Goal: Task Accomplishment & Management: Manage account settings

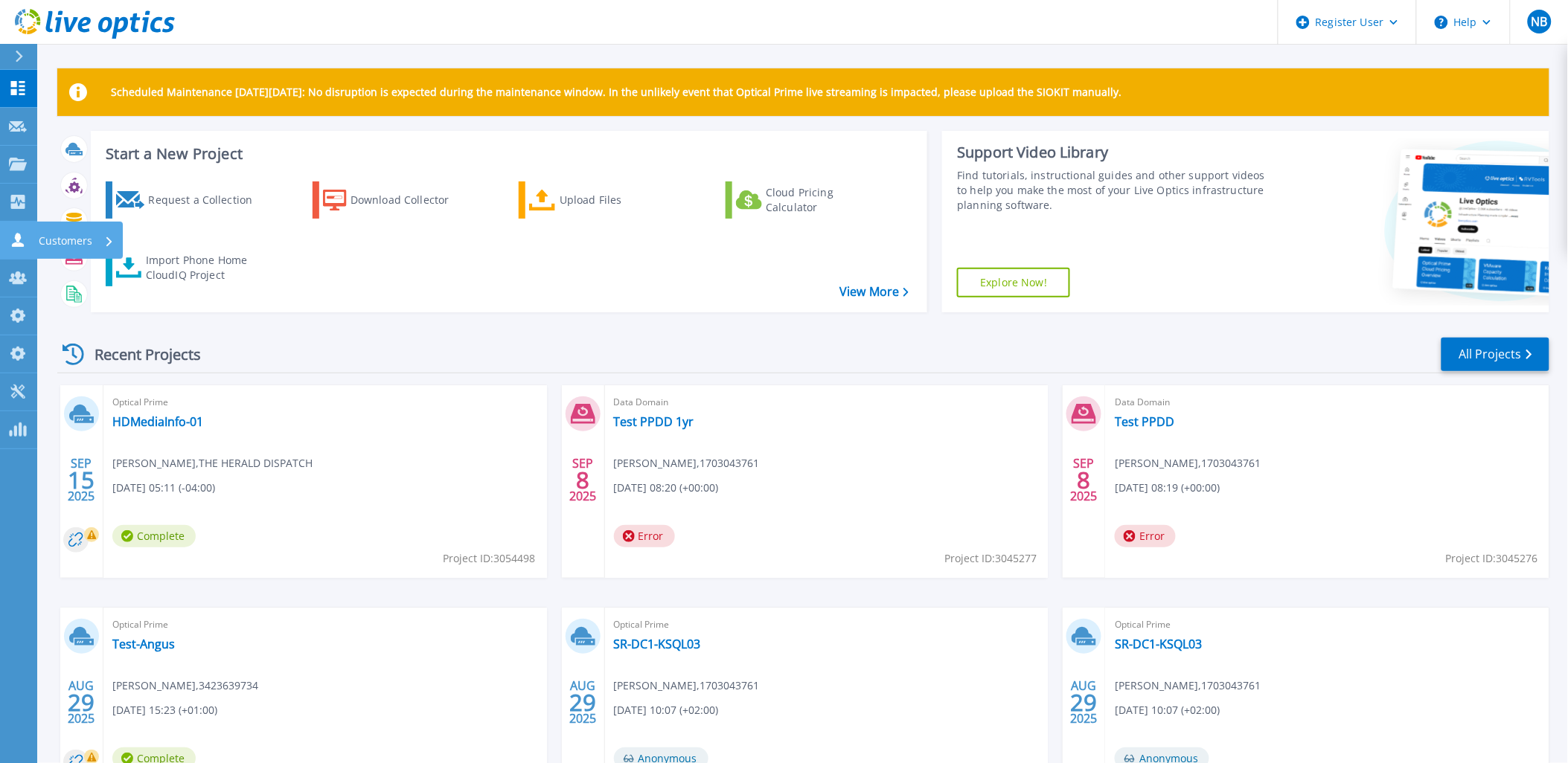
click at [3, 242] on link "Customers Customers" at bounding box center [18, 240] width 37 height 38
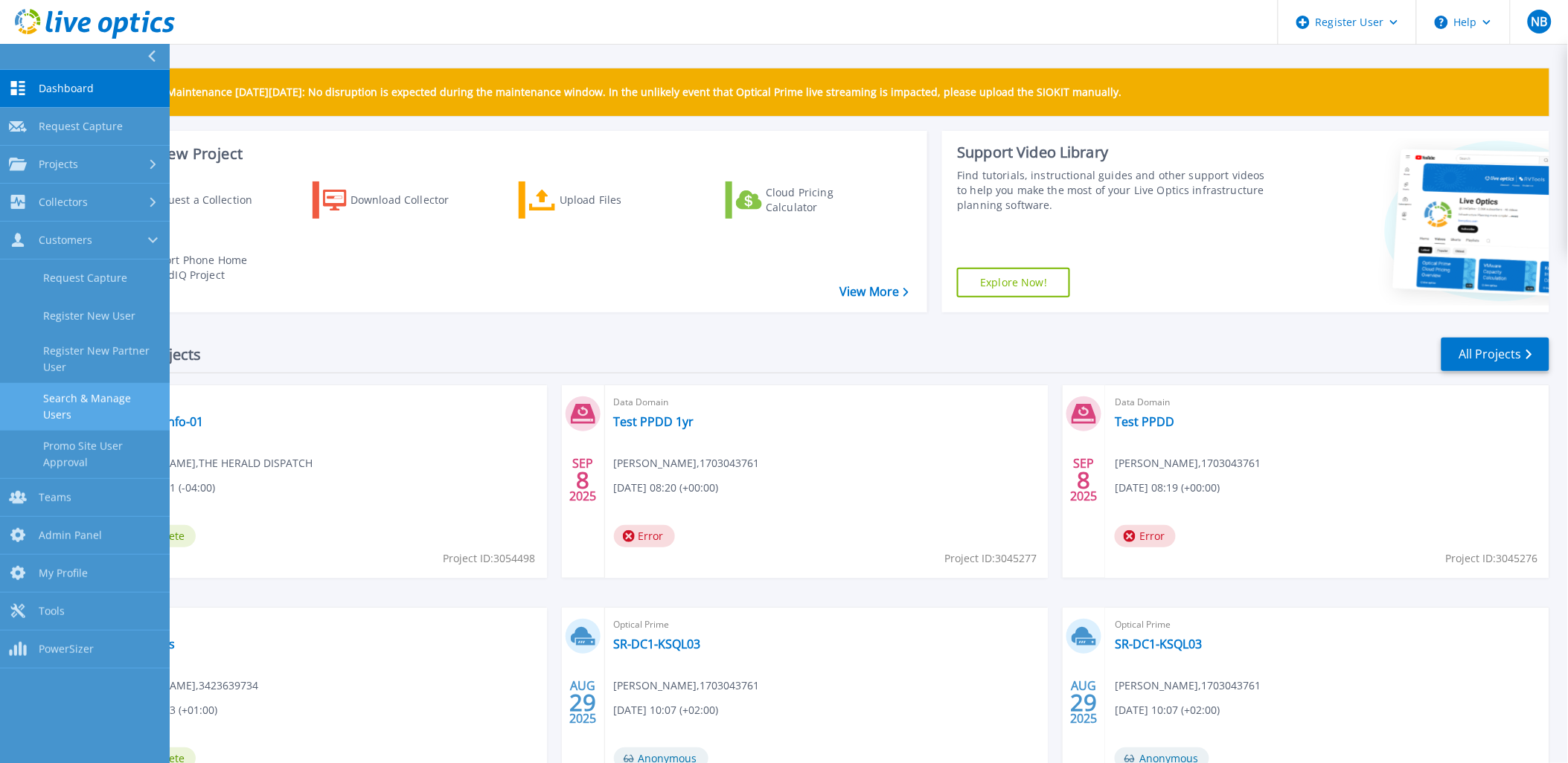
click at [114, 404] on link "Search & Manage Users" at bounding box center [85, 406] width 170 height 47
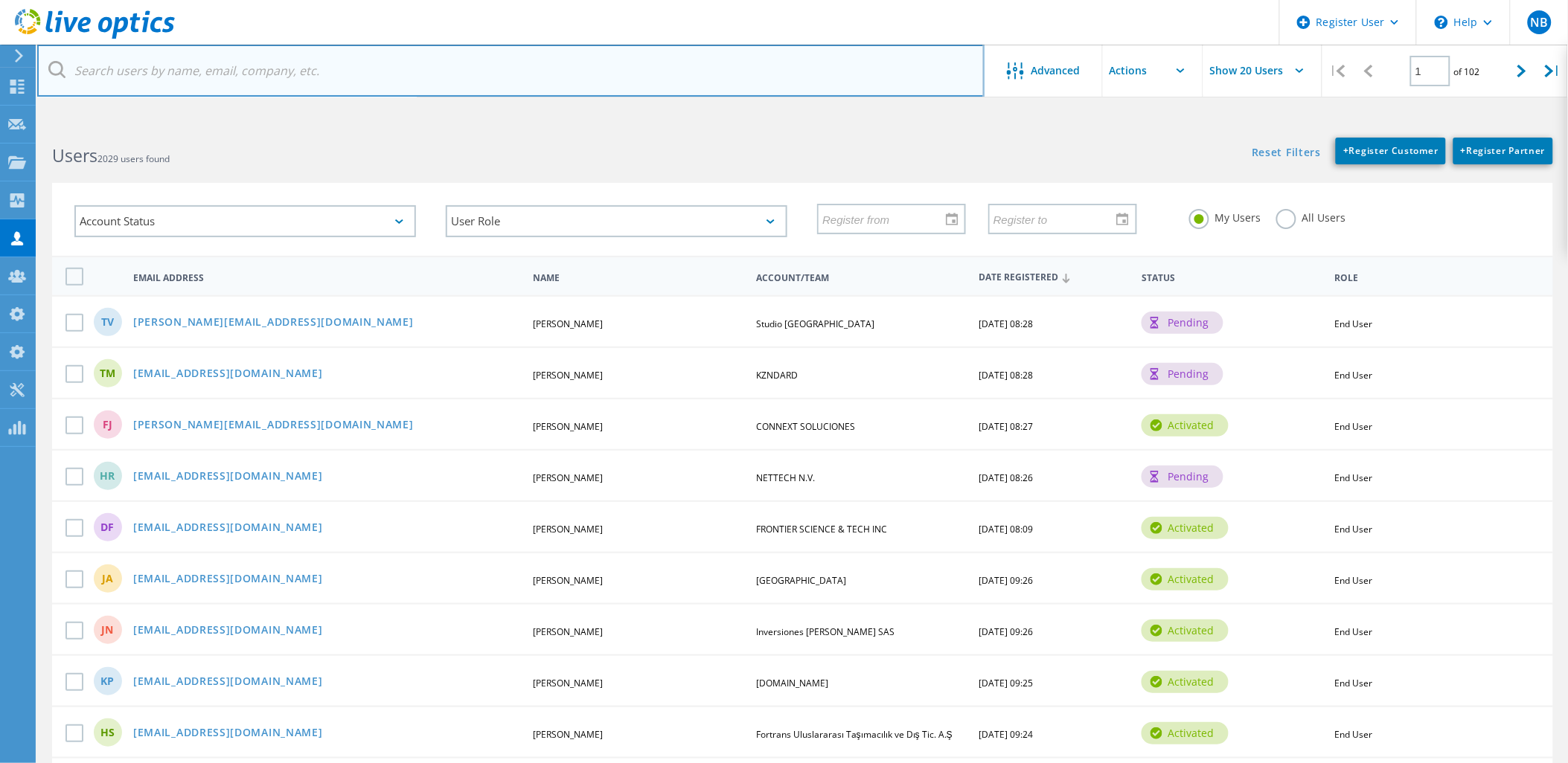
click at [405, 71] on input "text" at bounding box center [510, 70] width 947 height 52
paste input "woodj@vmware.com"
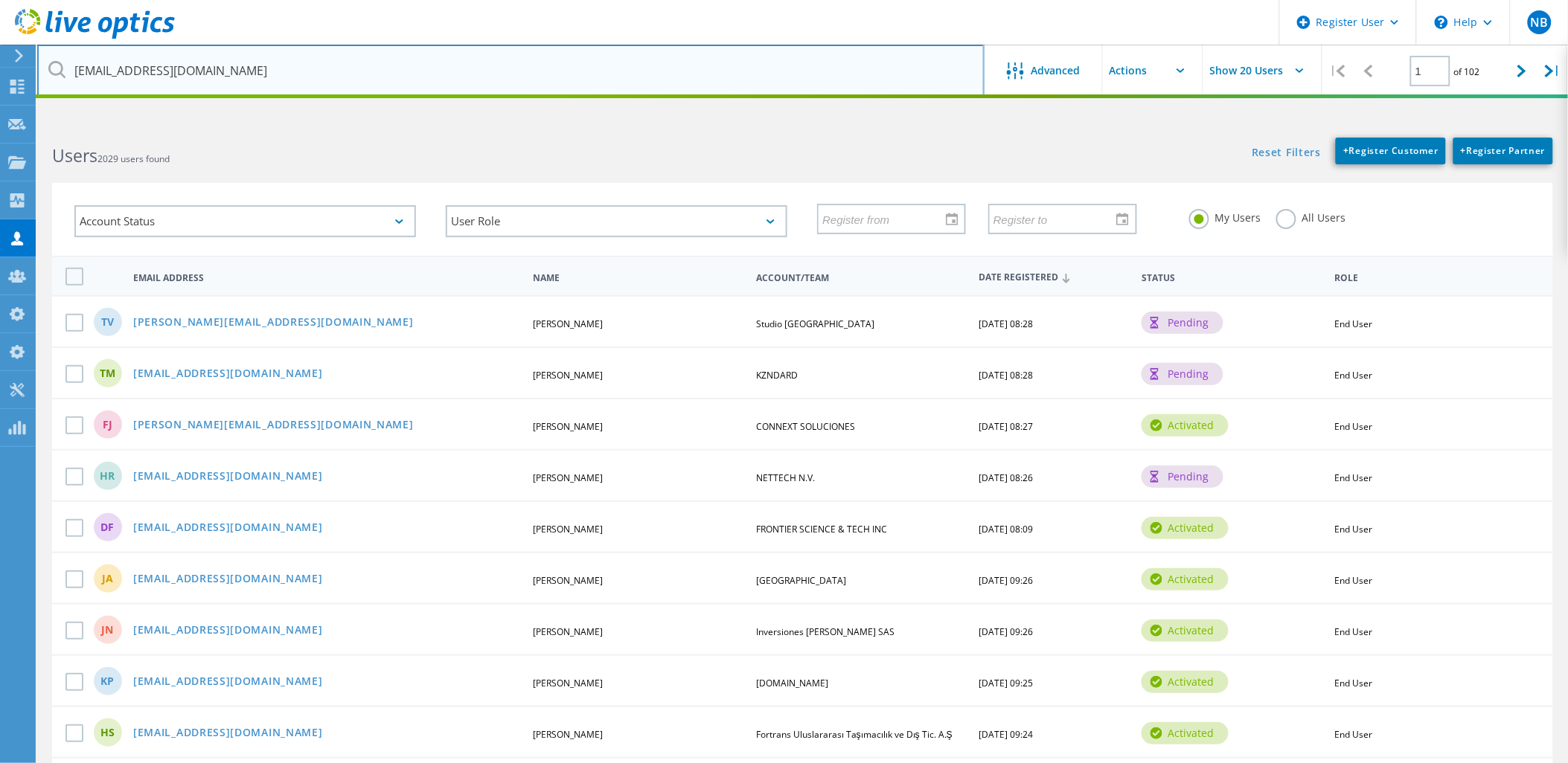
type input "woodj@vmware.com"
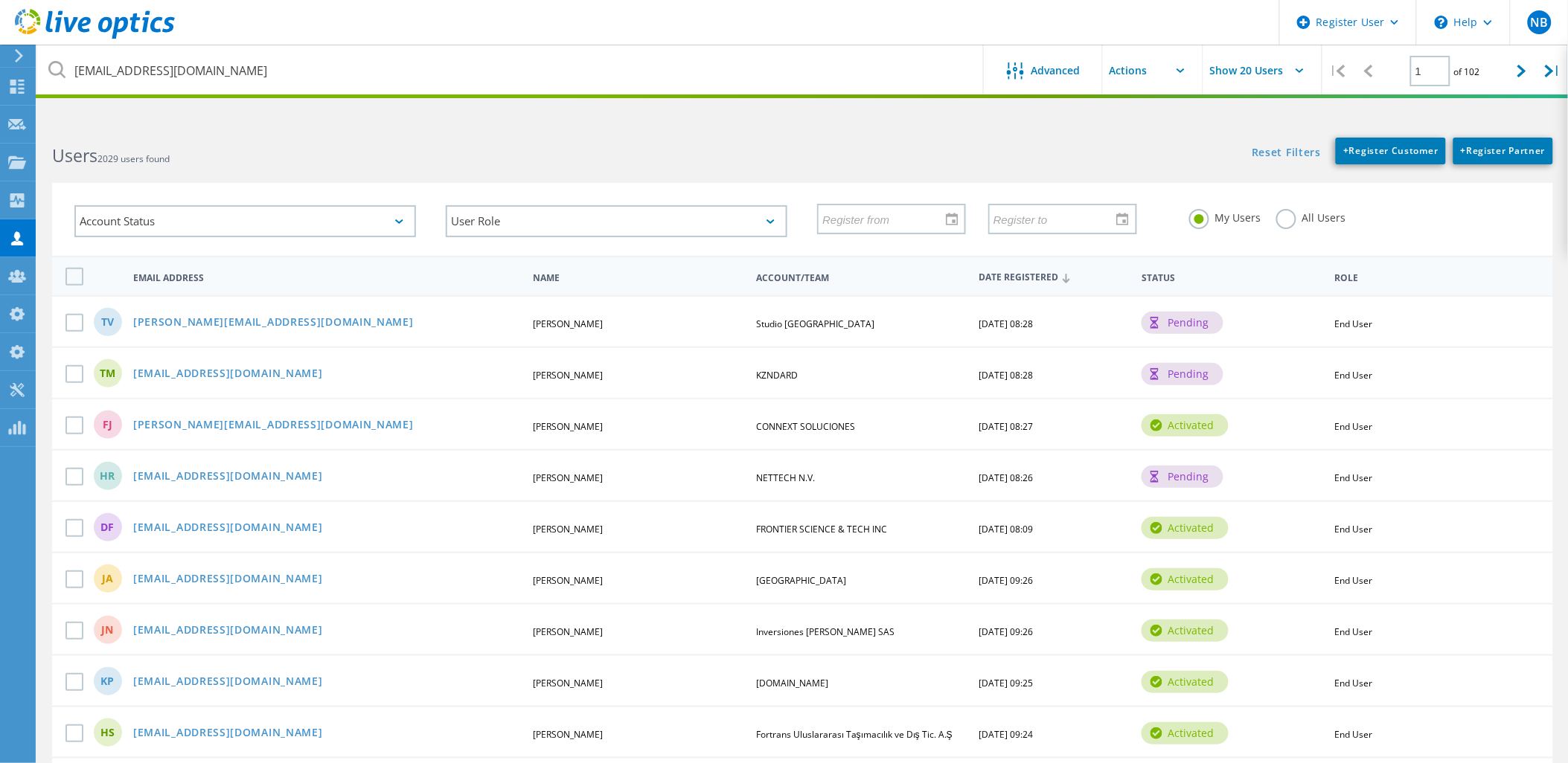
click at [1296, 211] on label "All Users" at bounding box center [1310, 215] width 70 height 14
click at [0, 0] on input "All Users" at bounding box center [0, 0] width 0 height 0
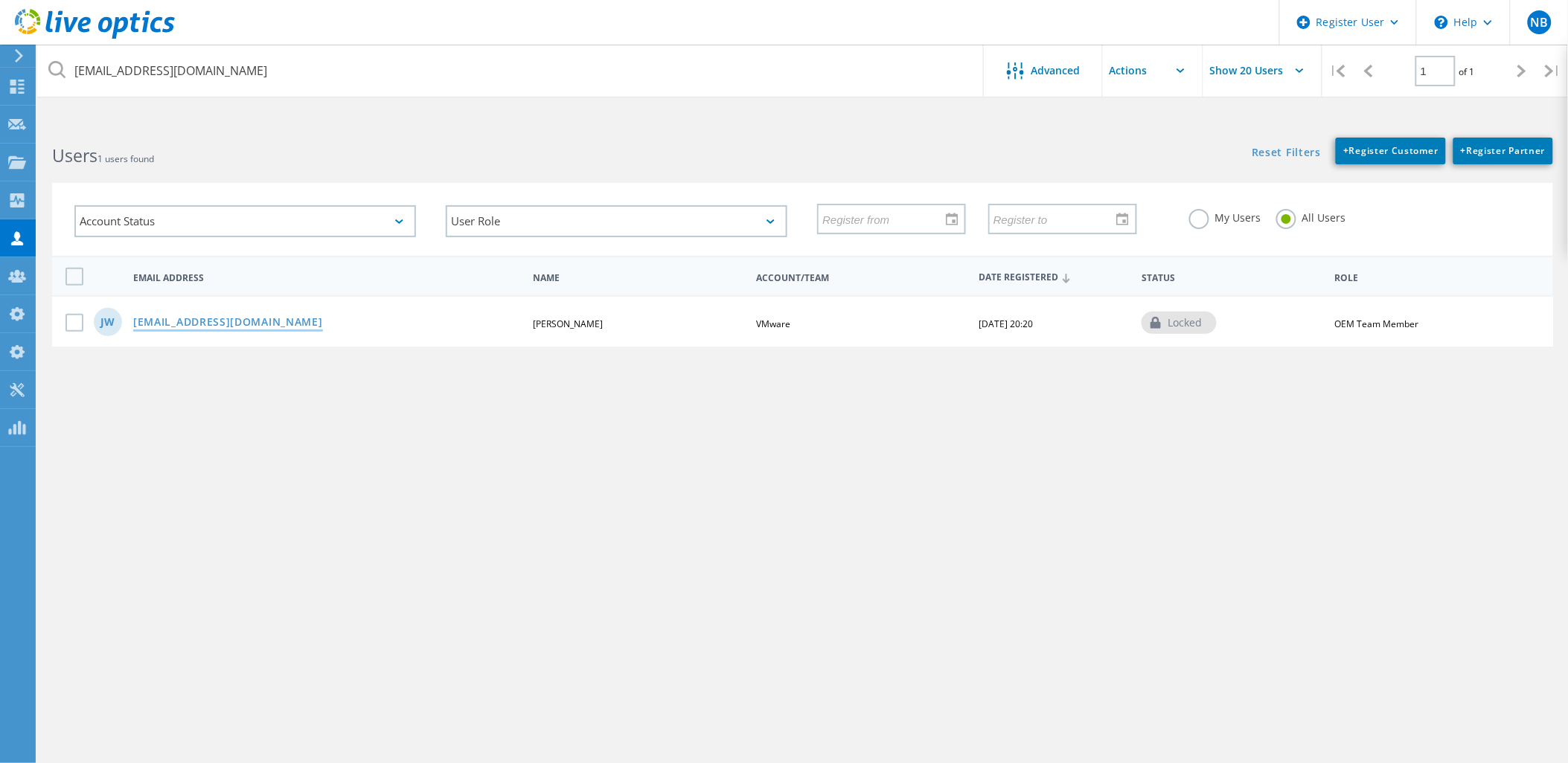
click at [188, 318] on link "[EMAIL_ADDRESS][DOMAIN_NAME]" at bounding box center [228, 323] width 190 height 13
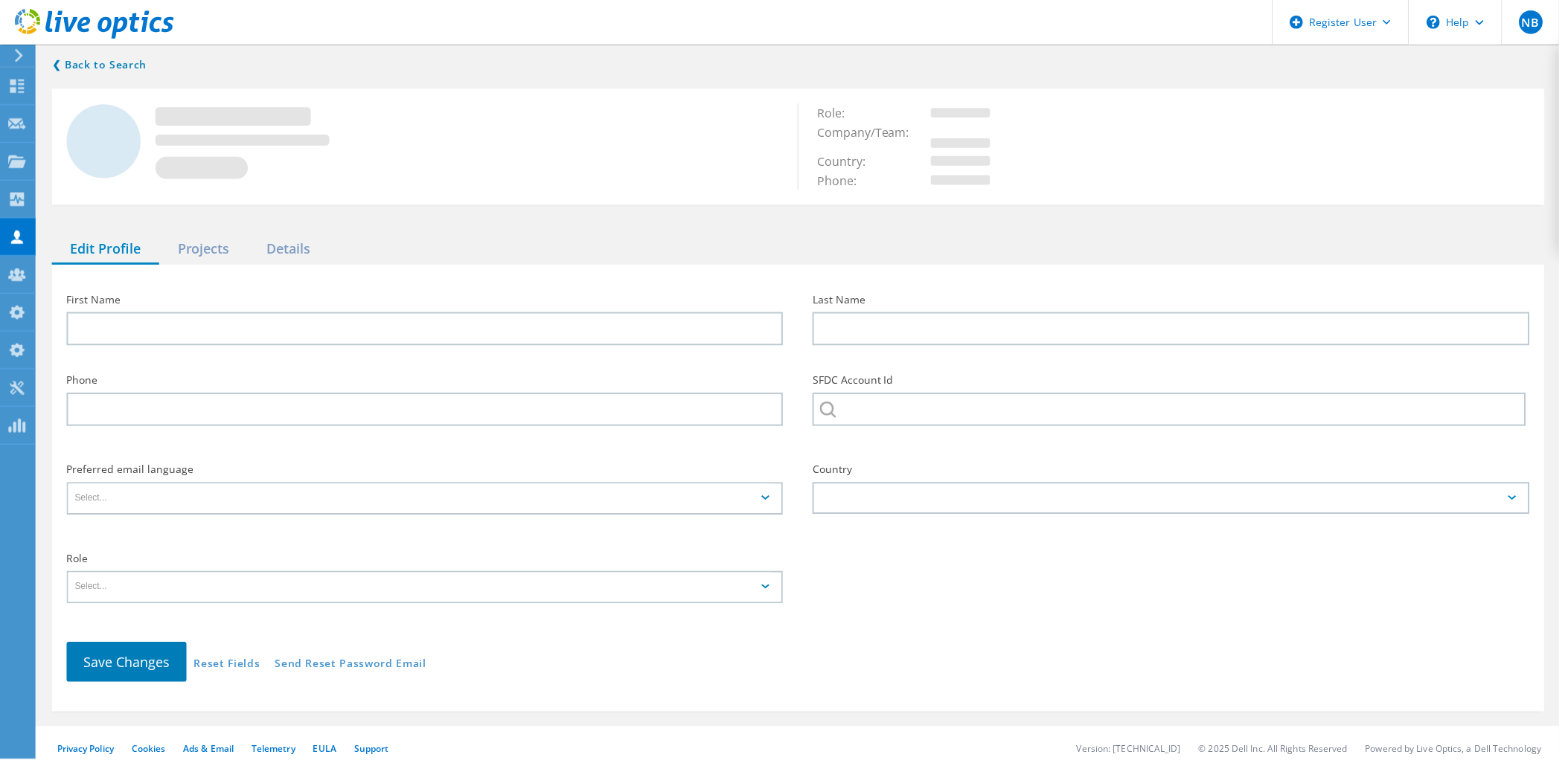
type input "[PERSON_NAME]"
type input "Wood"
type input "4807478187"
type input "VMware"
type input "English"
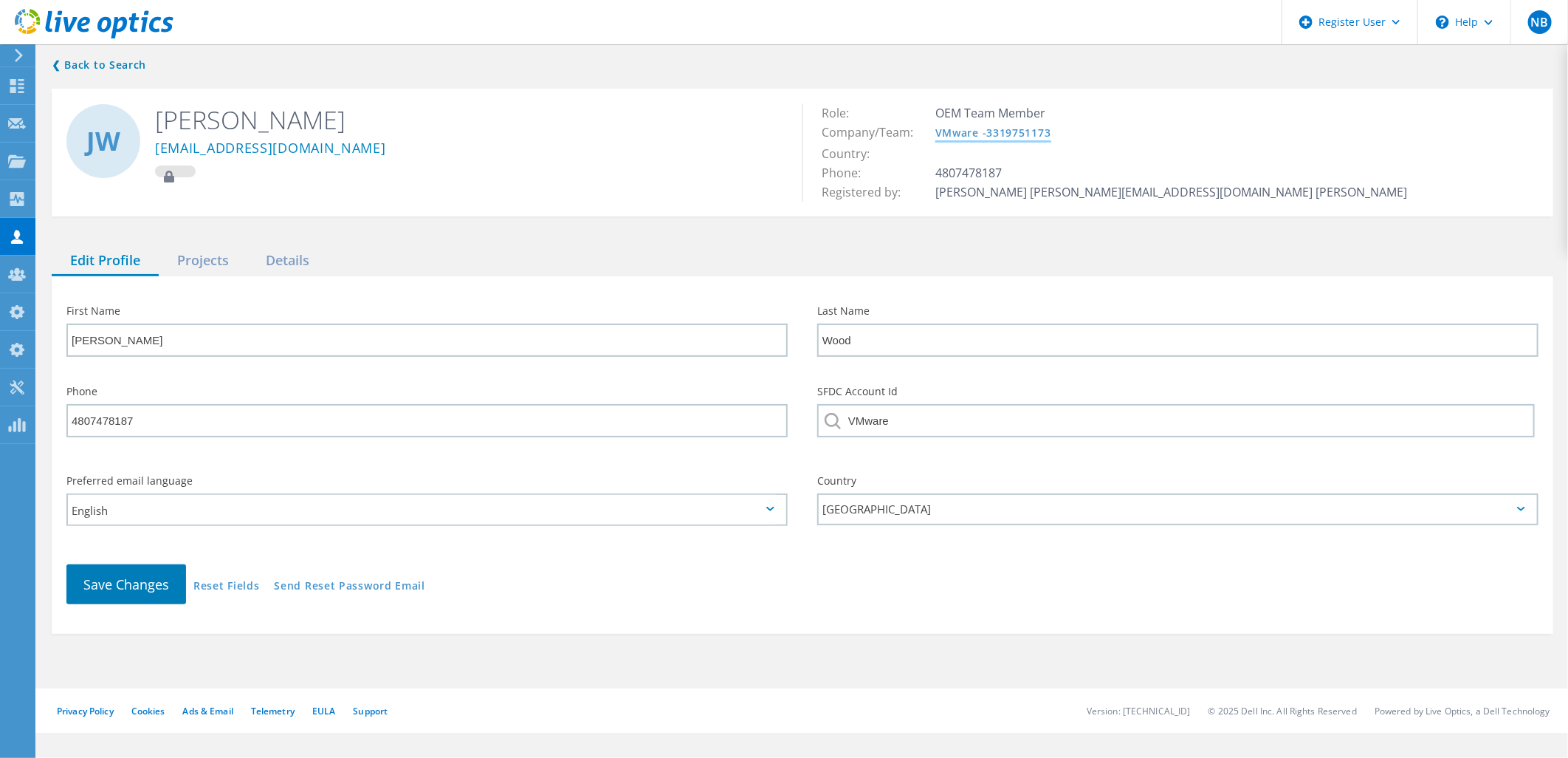
click at [1020, 134] on link "VMware -3319751173" at bounding box center [994, 134] width 116 height 13
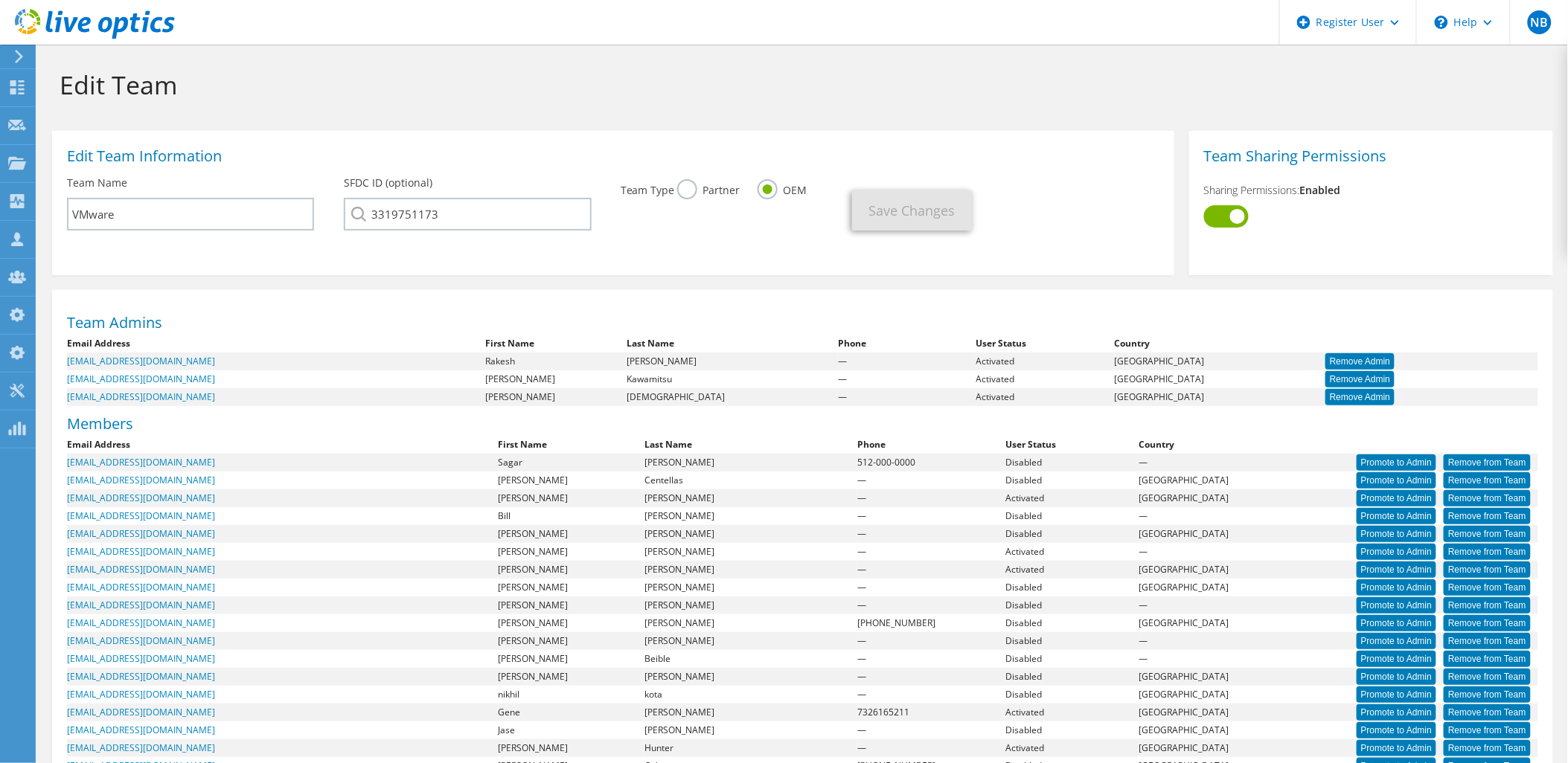
click at [109, 33] on icon at bounding box center [94, 24] width 160 height 31
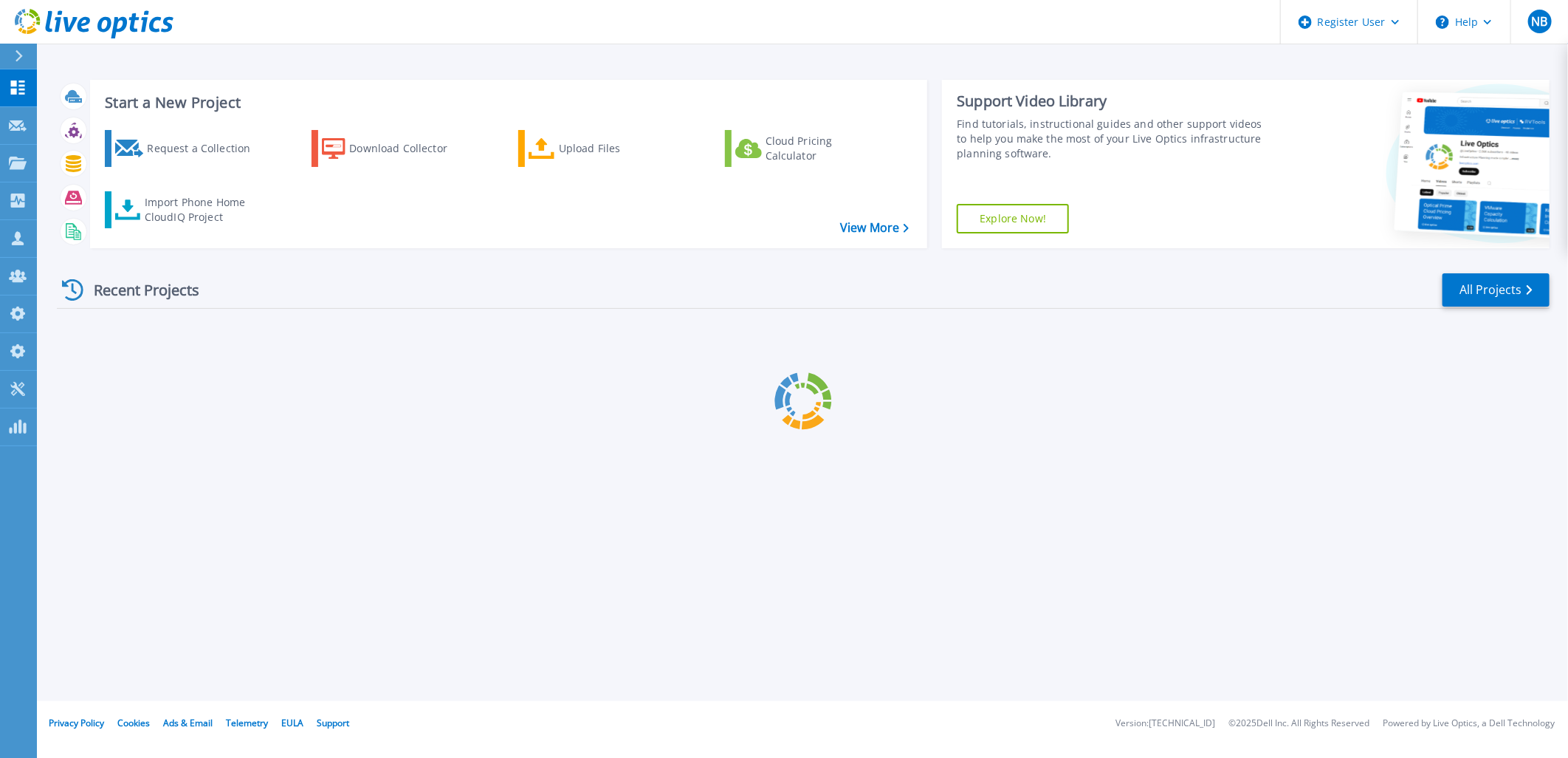
click at [16, 234] on icon at bounding box center [18, 238] width 12 height 14
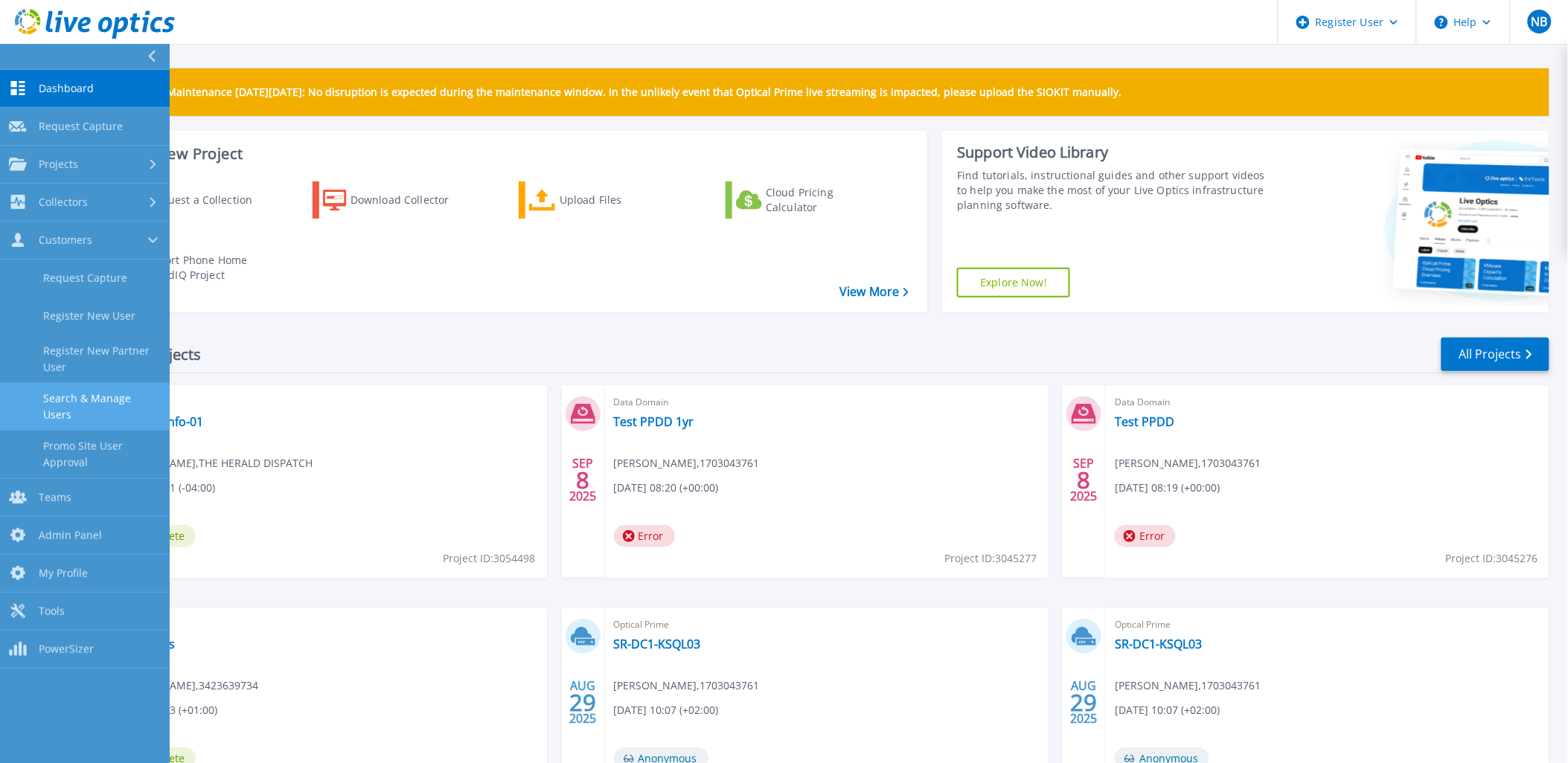
click at [98, 402] on link "Search & Manage Users" at bounding box center [85, 406] width 170 height 47
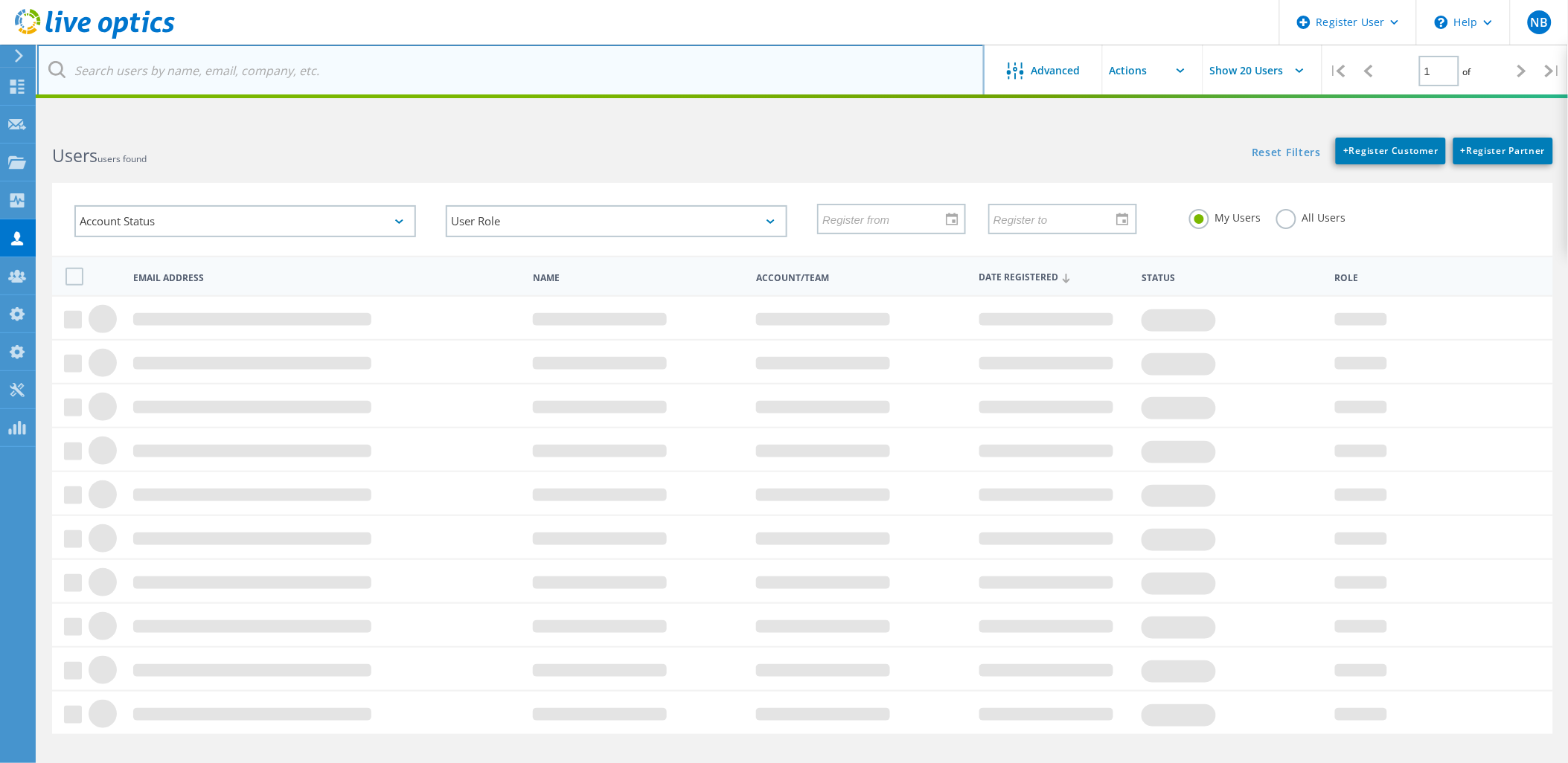
click at [343, 70] on input "text" at bounding box center [510, 70] width 947 height 52
type input "James Wood"
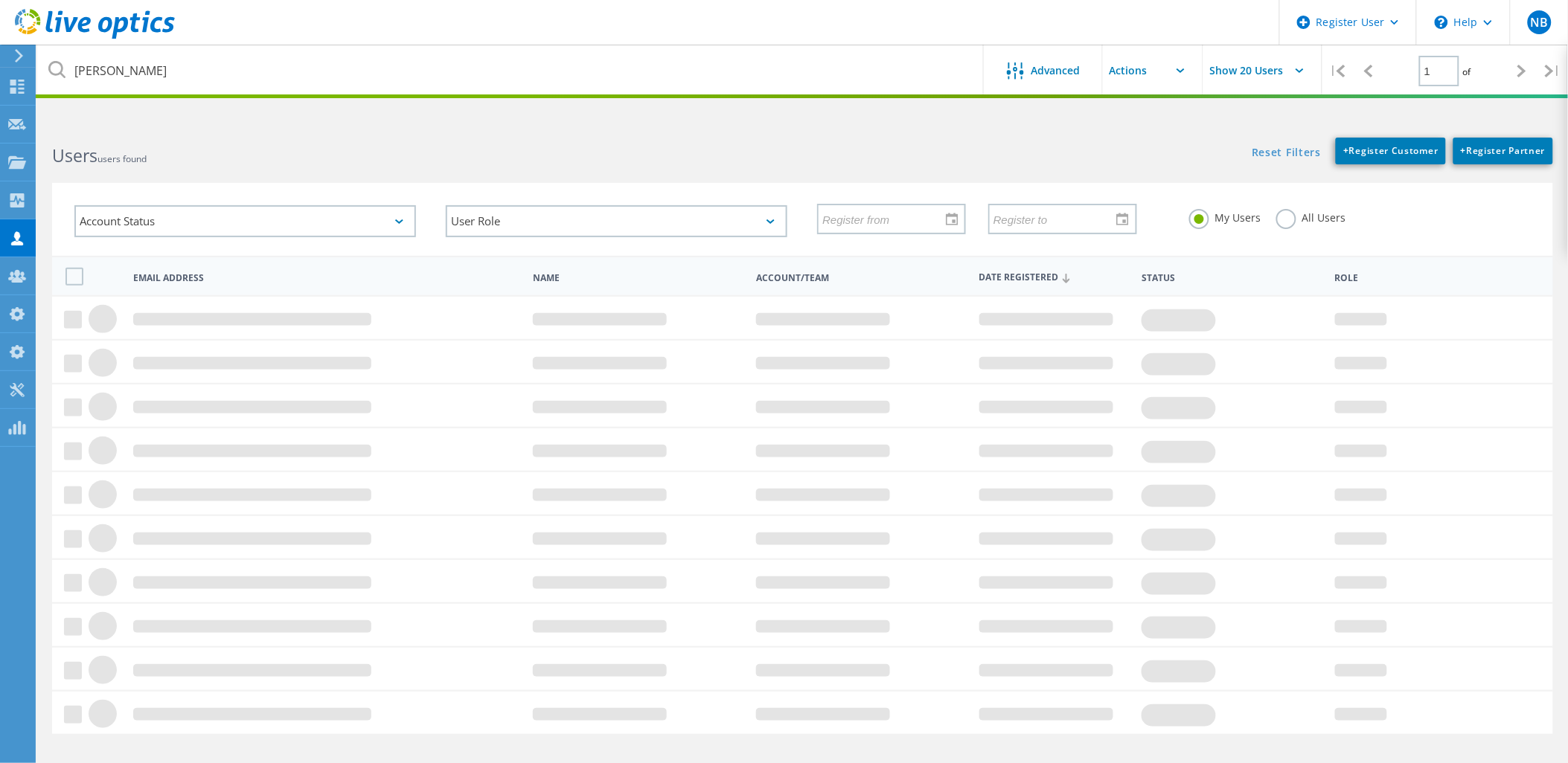
click at [1273, 223] on div "My Users All Users" at bounding box center [1359, 218] width 371 height 55
click at [1290, 215] on label "All Users" at bounding box center [1310, 215] width 70 height 14
click at [0, 0] on input "All Users" at bounding box center [0, 0] width 0 height 0
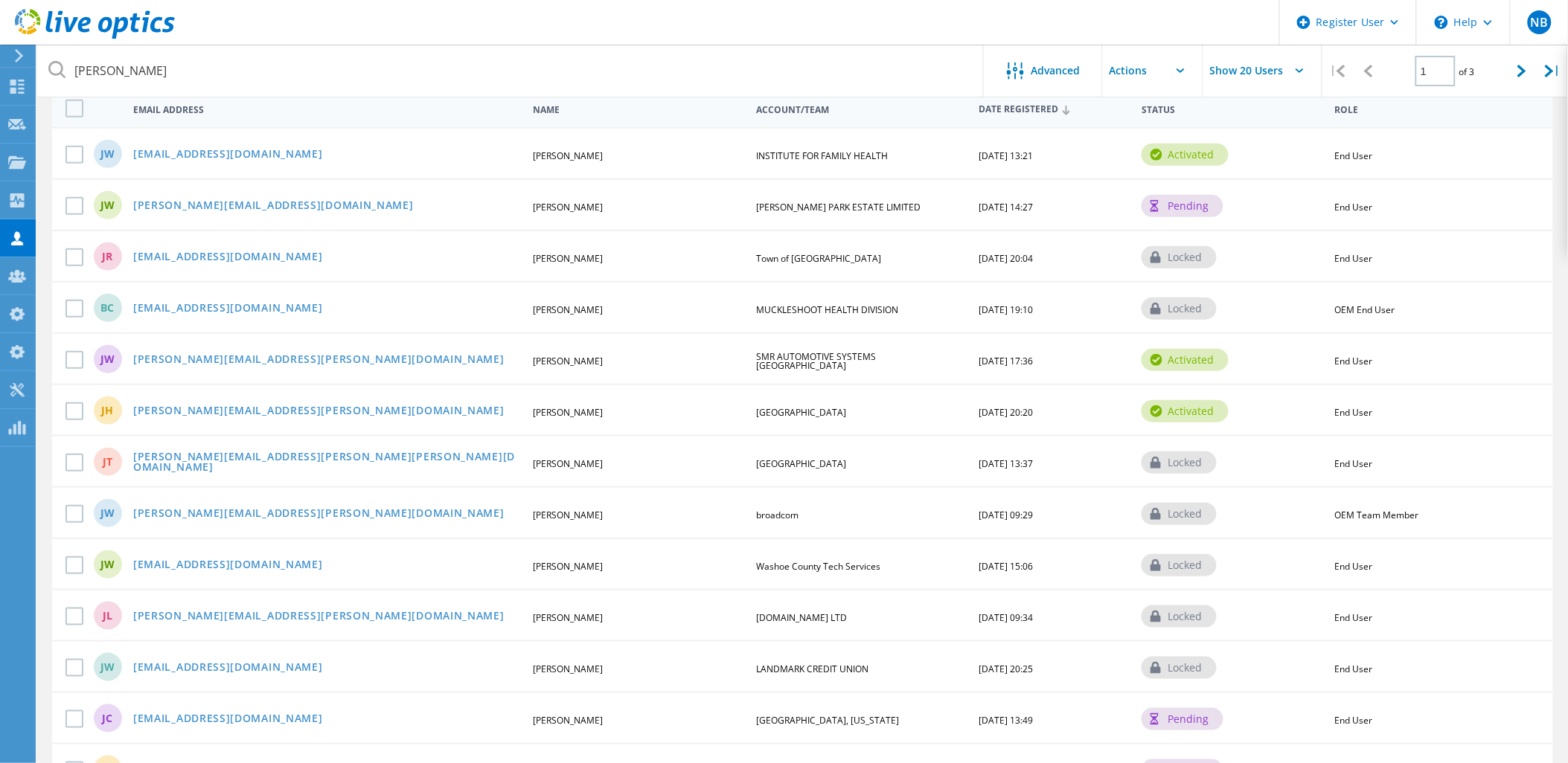
scroll to position [165, 0]
click at [219, 511] on link "james.wood@broadcom.com" at bounding box center [319, 517] width 371 height 13
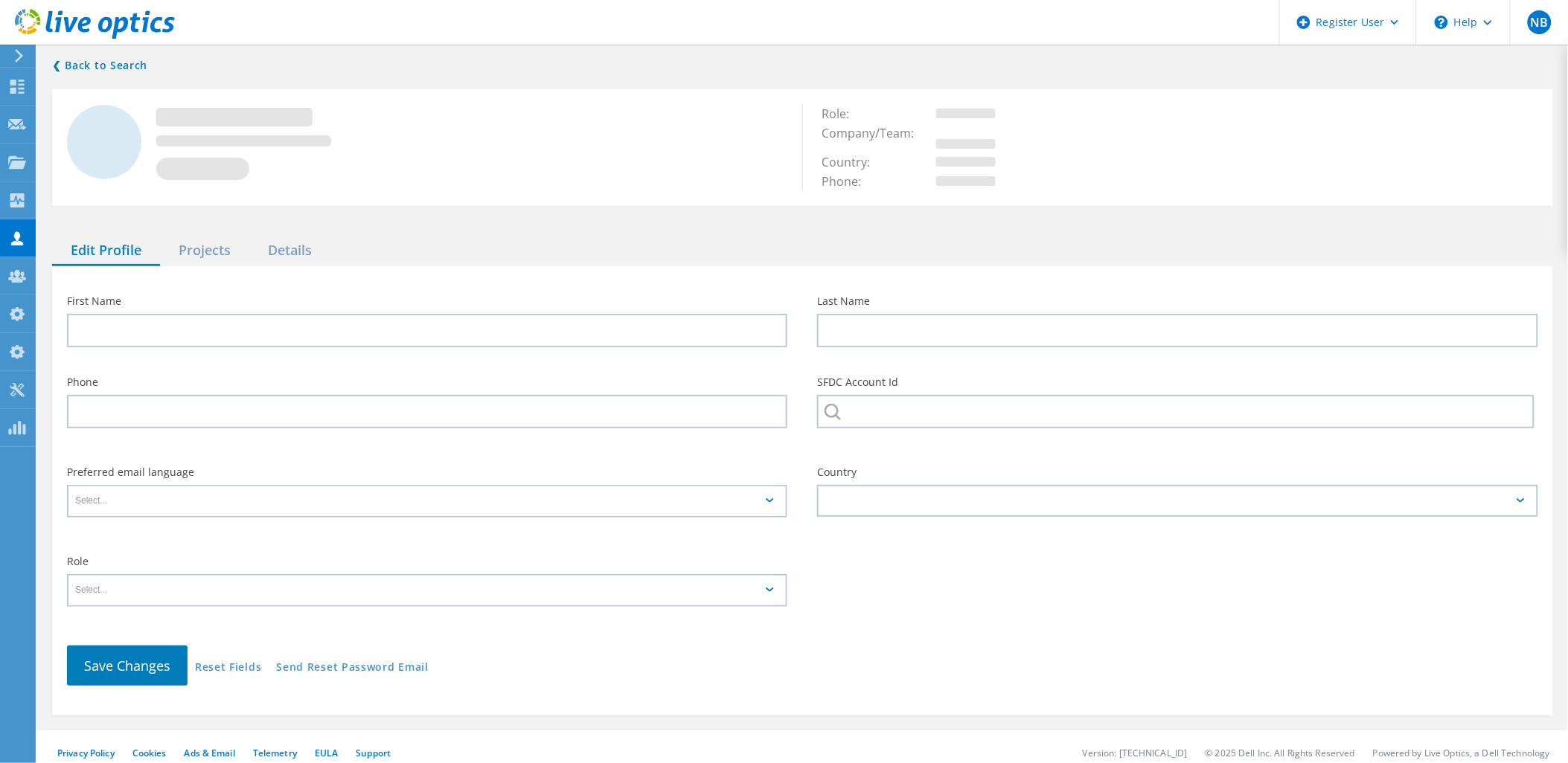
type input "James"
type input "Wood"
type input "broadcom"
type input "English"
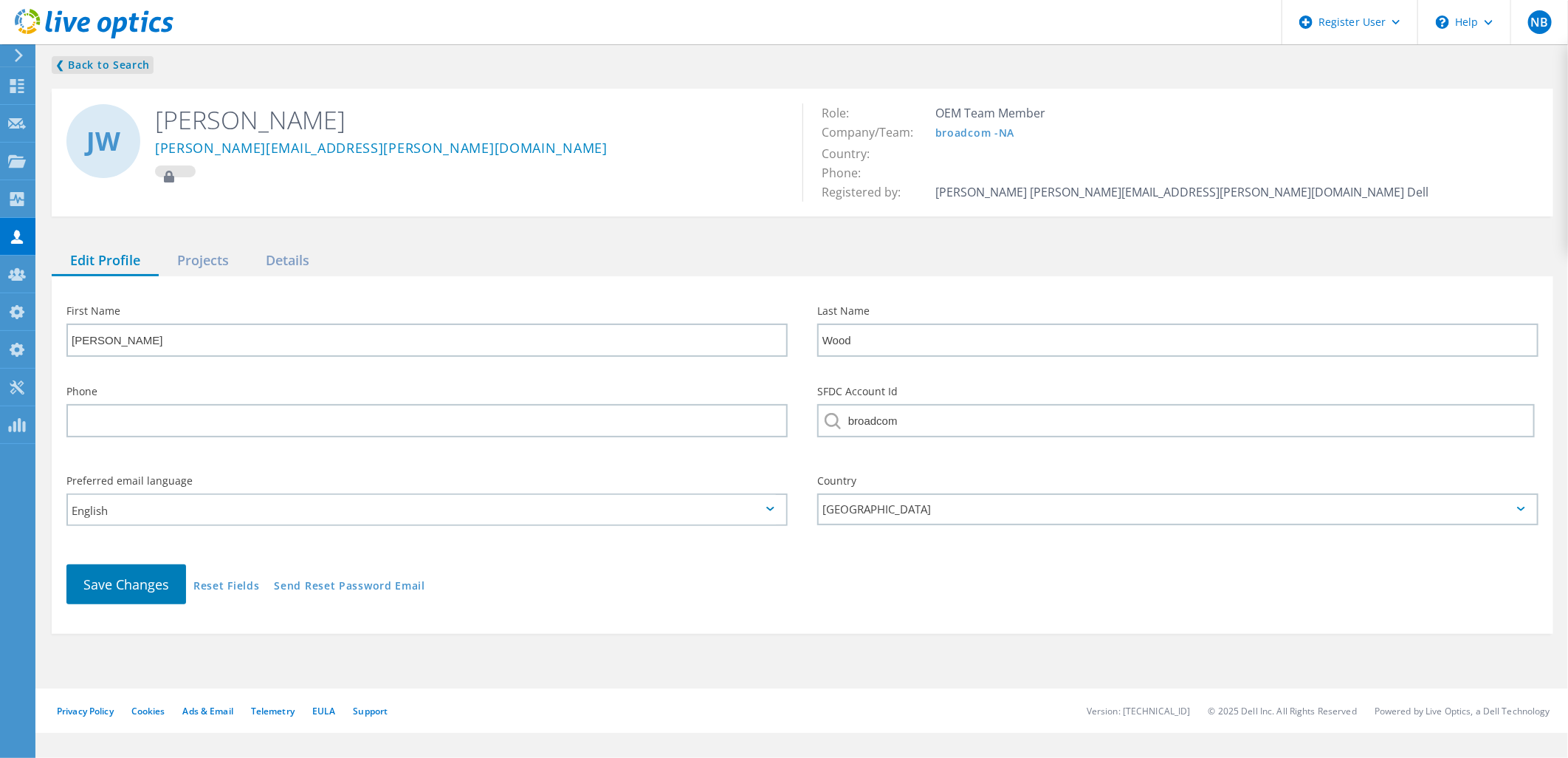
click at [97, 67] on link "❮ Back to Search" at bounding box center [103, 65] width 102 height 18
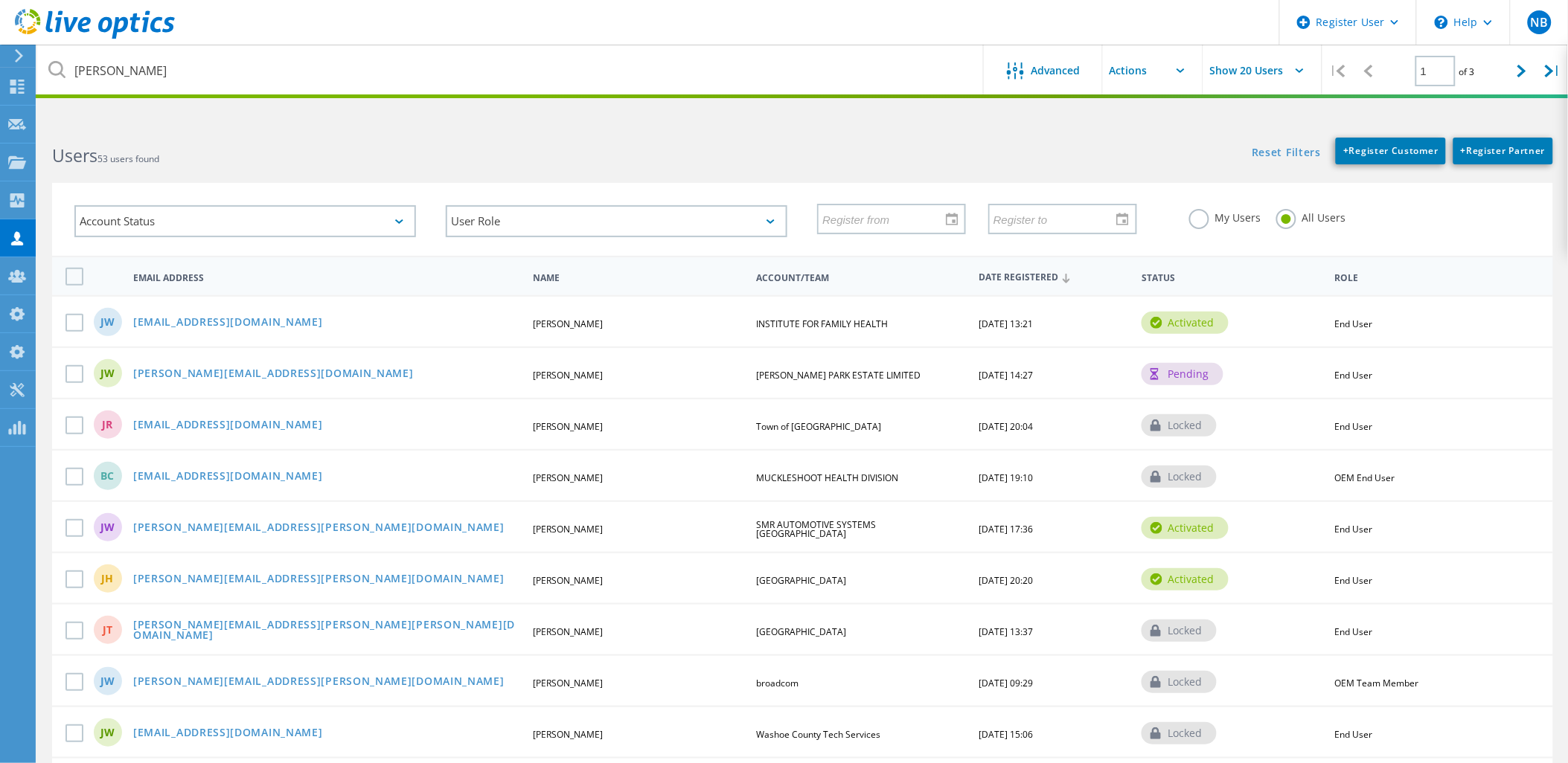
scroll to position [165, 0]
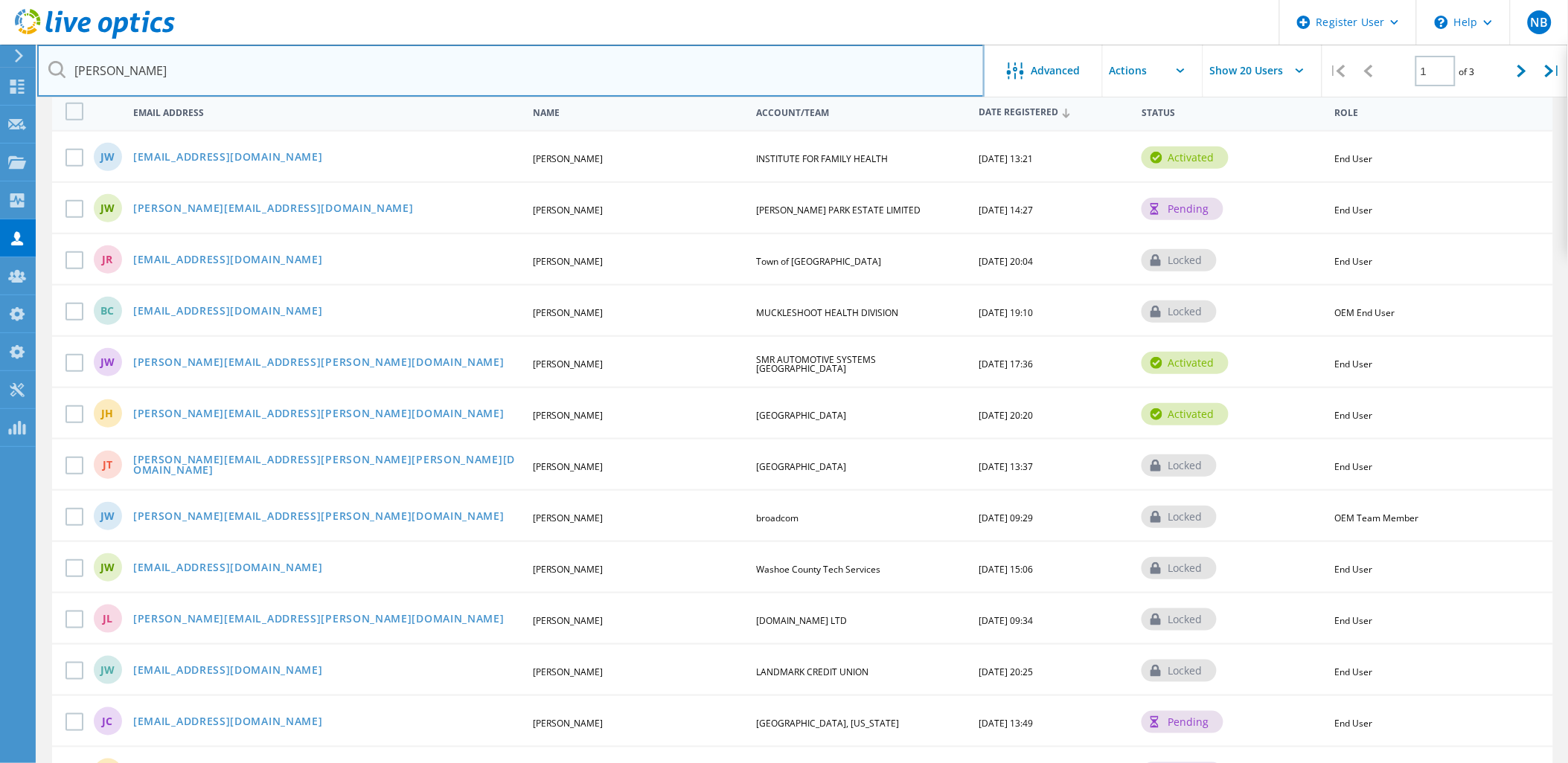
drag, startPoint x: 298, startPoint y: 72, endPoint x: 57, endPoint y: 79, distance: 241.1
click at [57, 79] on input "James Wood" at bounding box center [510, 70] width 947 height 52
paste input "james.wood@broadcom.com"
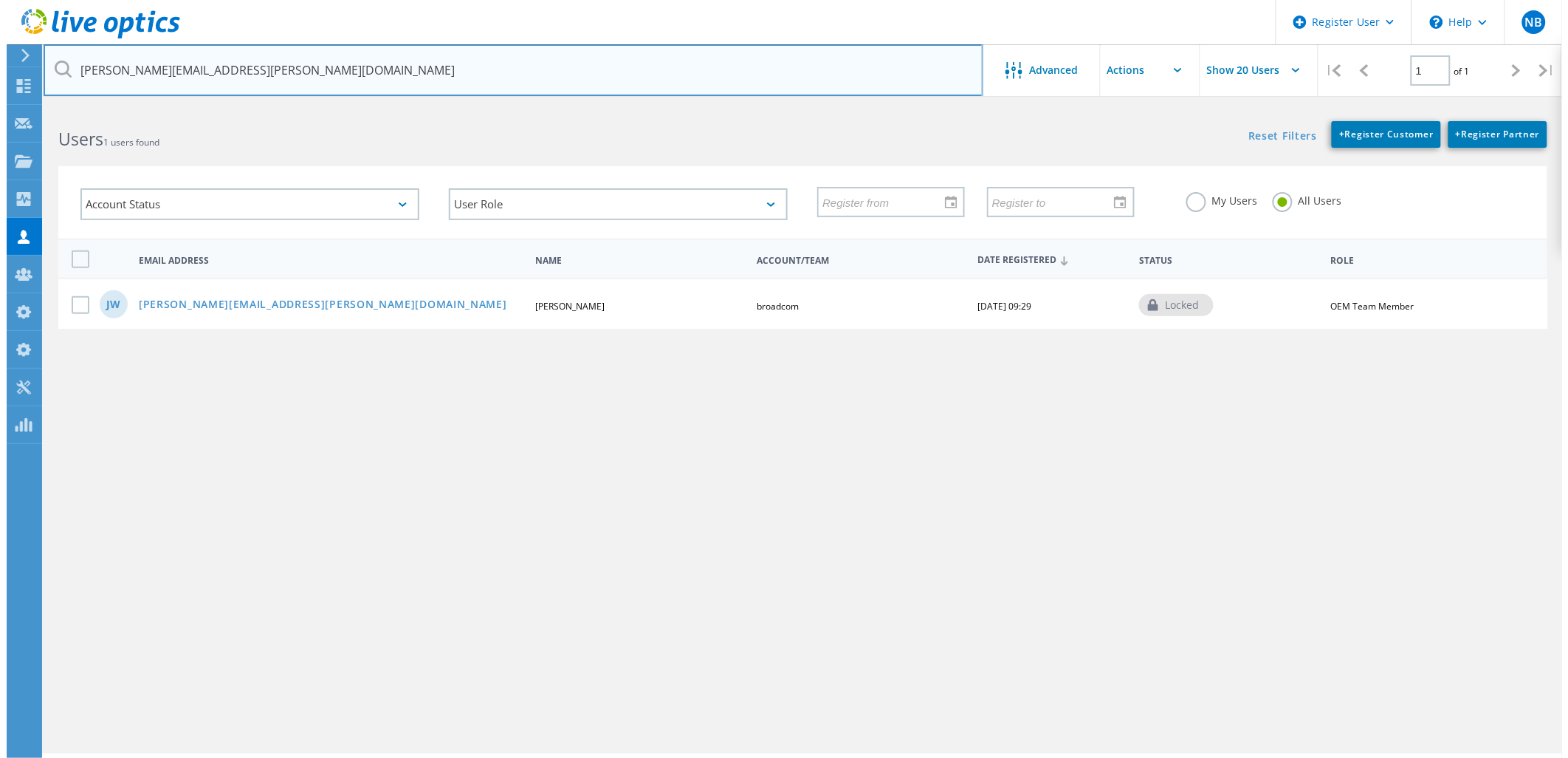
scroll to position [0, 0]
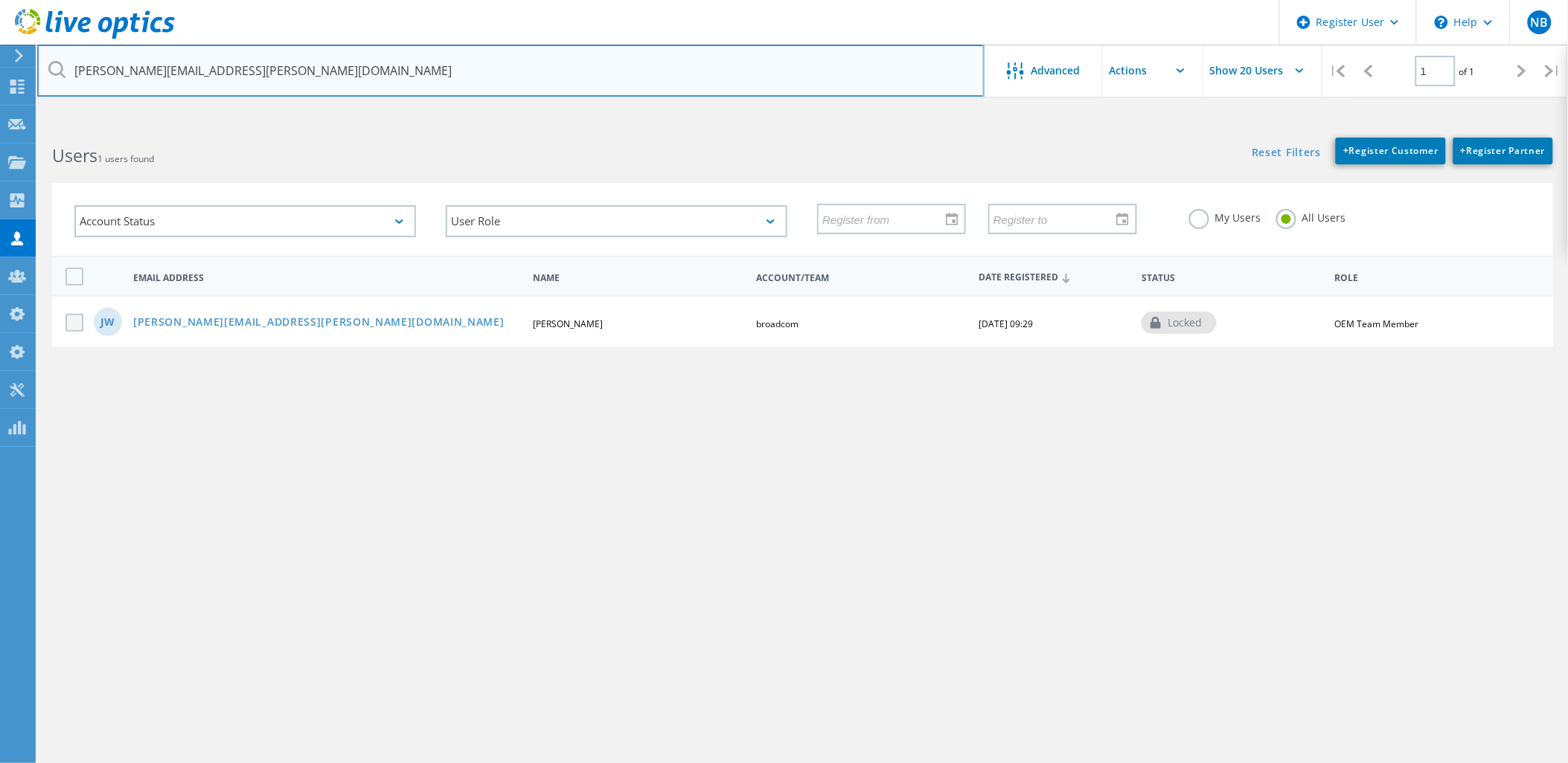
type input "james.wood@broadcom.com"
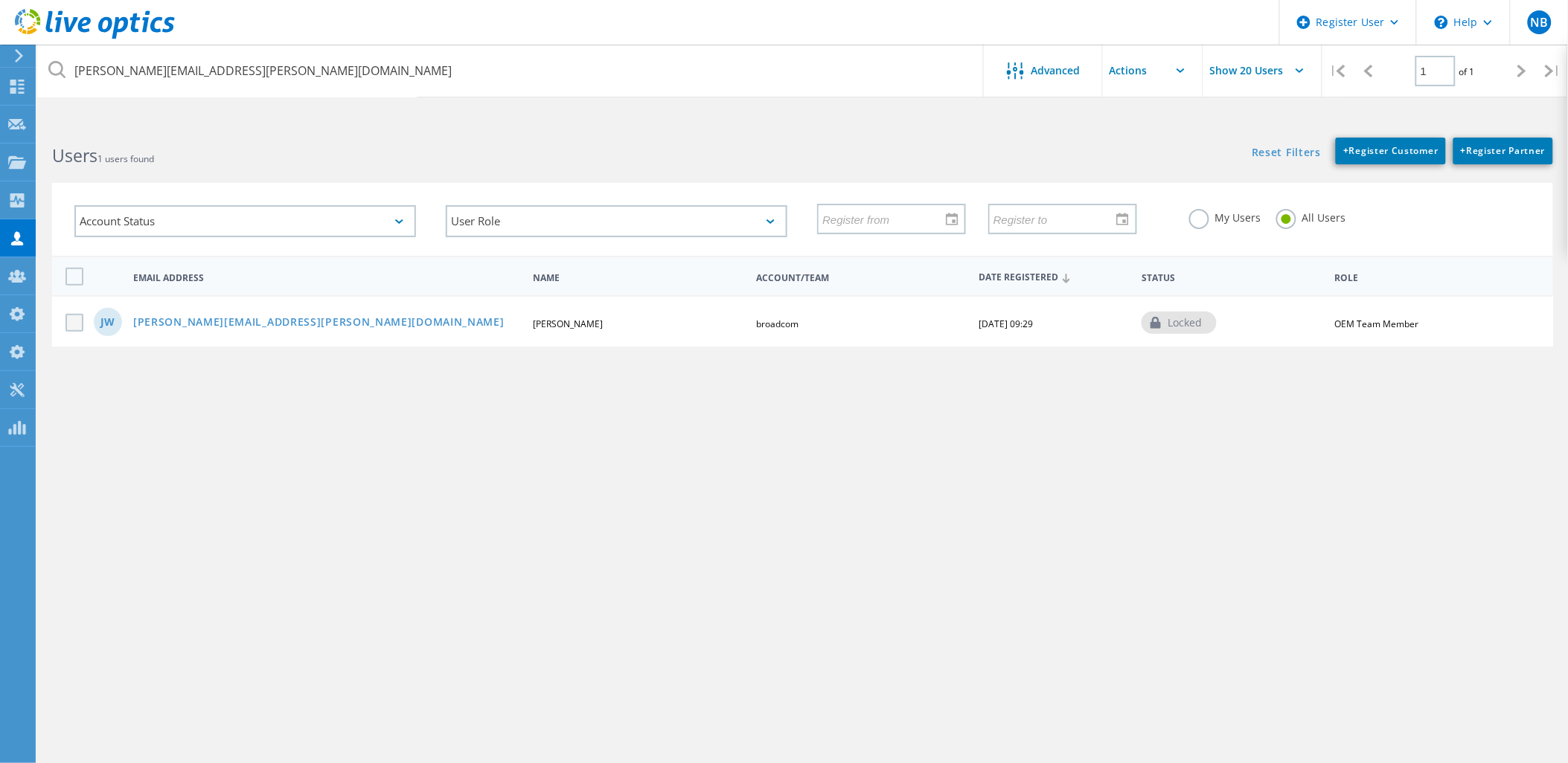
click at [70, 320] on label at bounding box center [77, 323] width 24 height 18
click at [0, 0] on input "checkbox" at bounding box center [0, 0] width 0 height 0
click at [1118, 88] on input "text" at bounding box center [1176, 70] width 149 height 52
click at [1156, 154] on div "Disable Account" at bounding box center [1178, 159] width 134 height 14
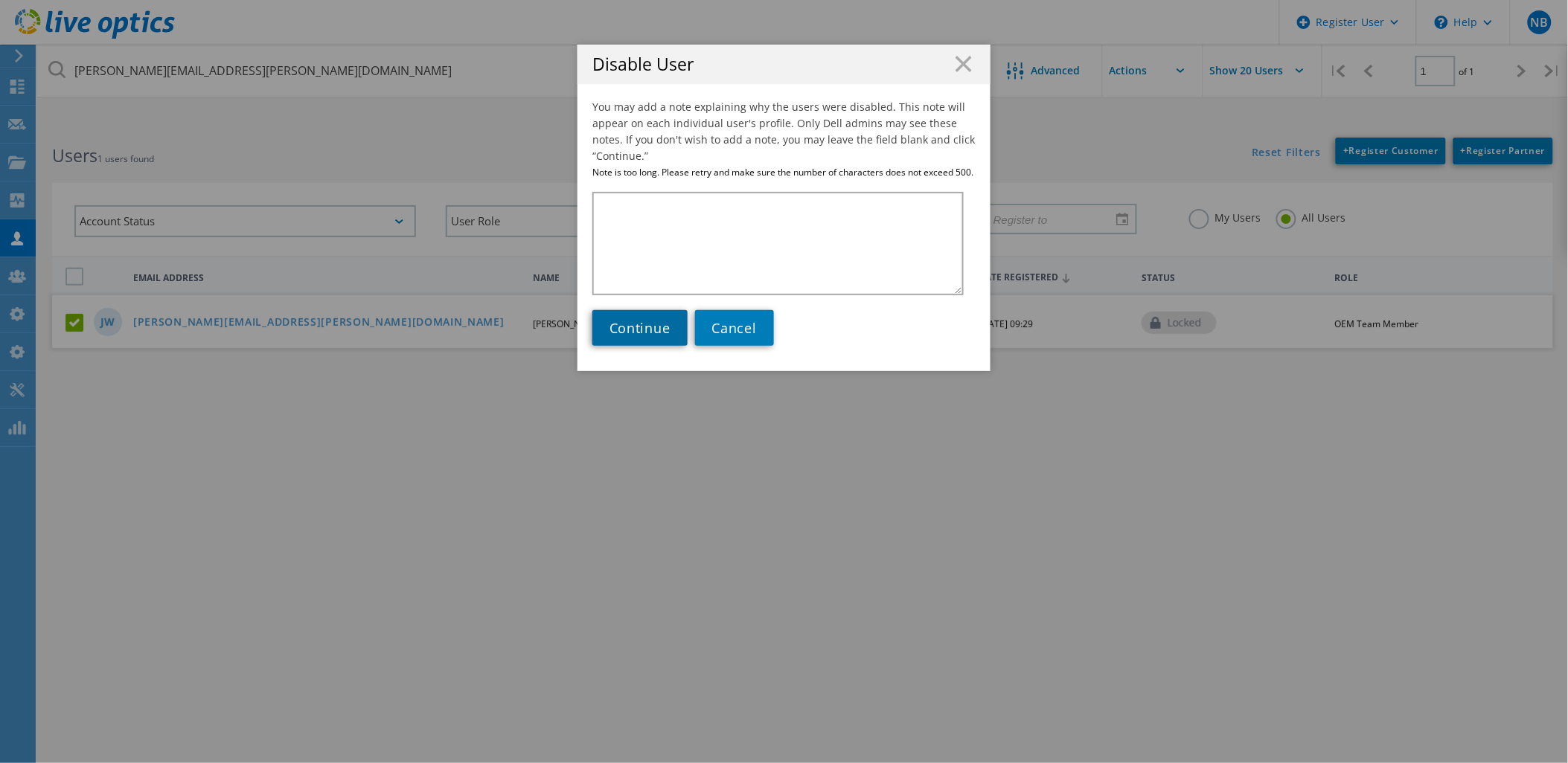
click at [651, 338] on link "Continue" at bounding box center [640, 328] width 95 height 36
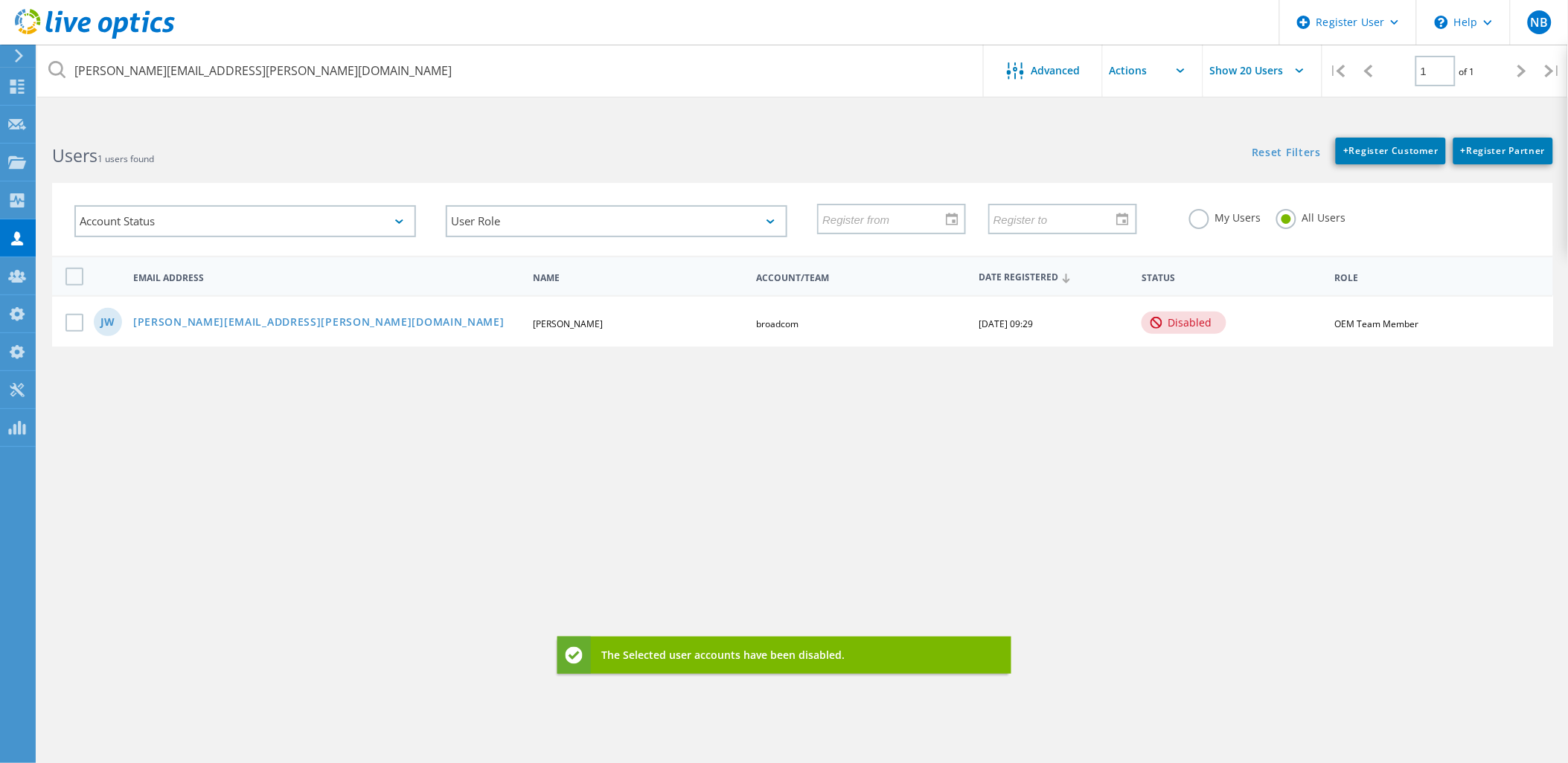
click at [76, 320] on label at bounding box center [77, 323] width 24 height 18
click at [0, 0] on input "checkbox" at bounding box center [0, 0] width 0 height 0
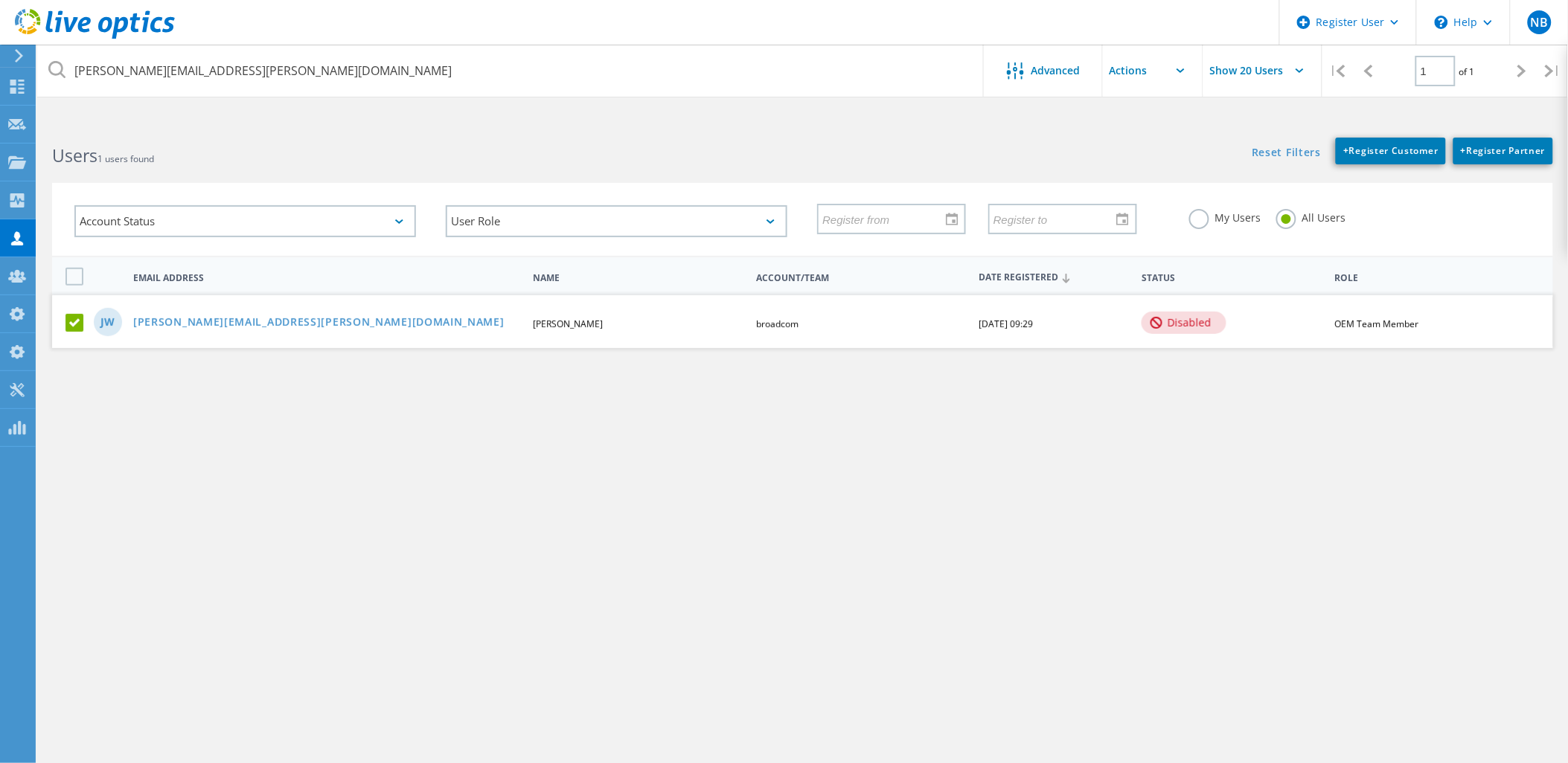
click at [1129, 76] on input "text" at bounding box center [1176, 70] width 149 height 52
click at [1170, 130] on div "Enable Account" at bounding box center [1178, 134] width 134 height 14
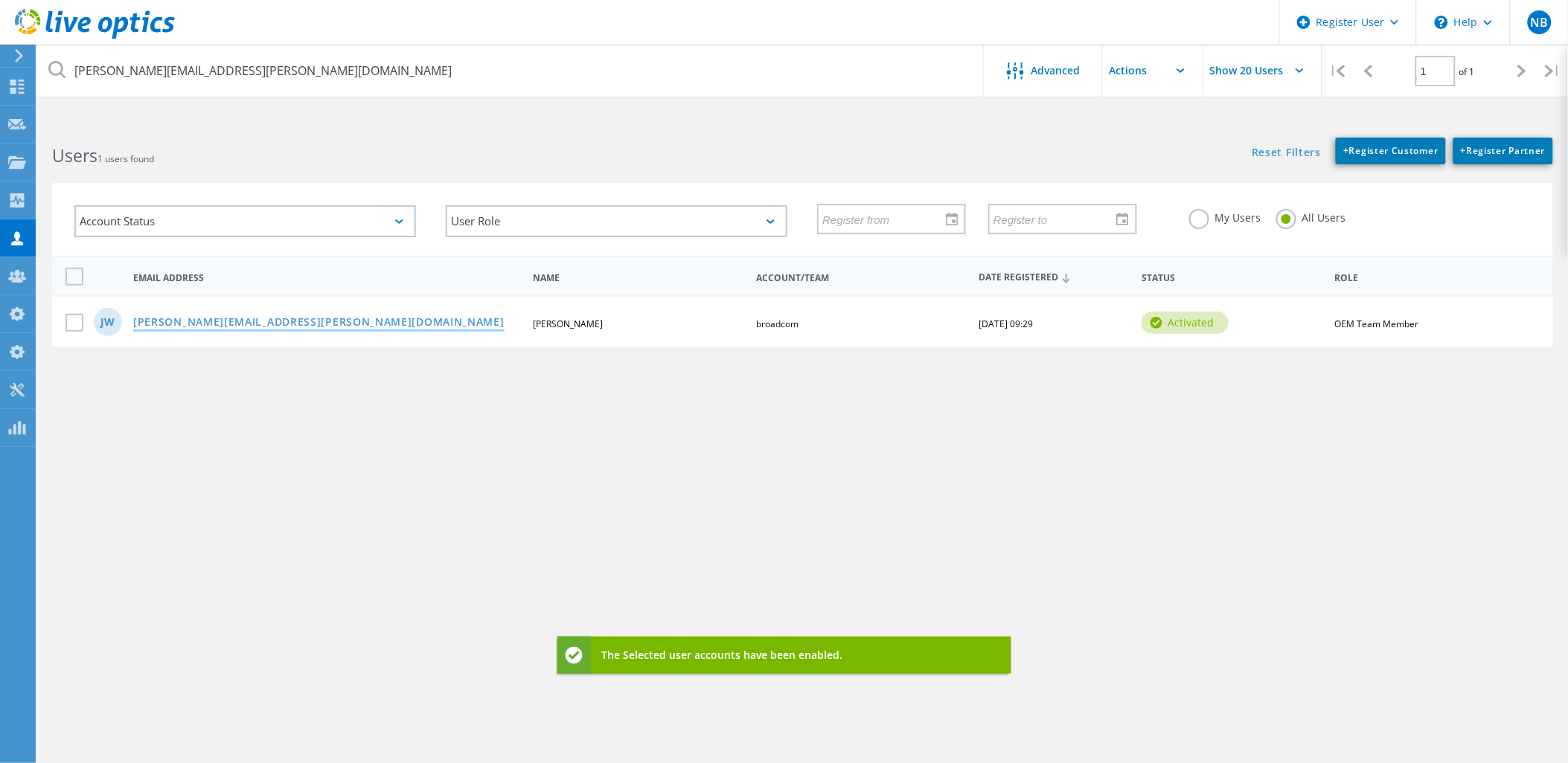
click at [247, 318] on link "james.wood@broadcom.com" at bounding box center [319, 323] width 371 height 13
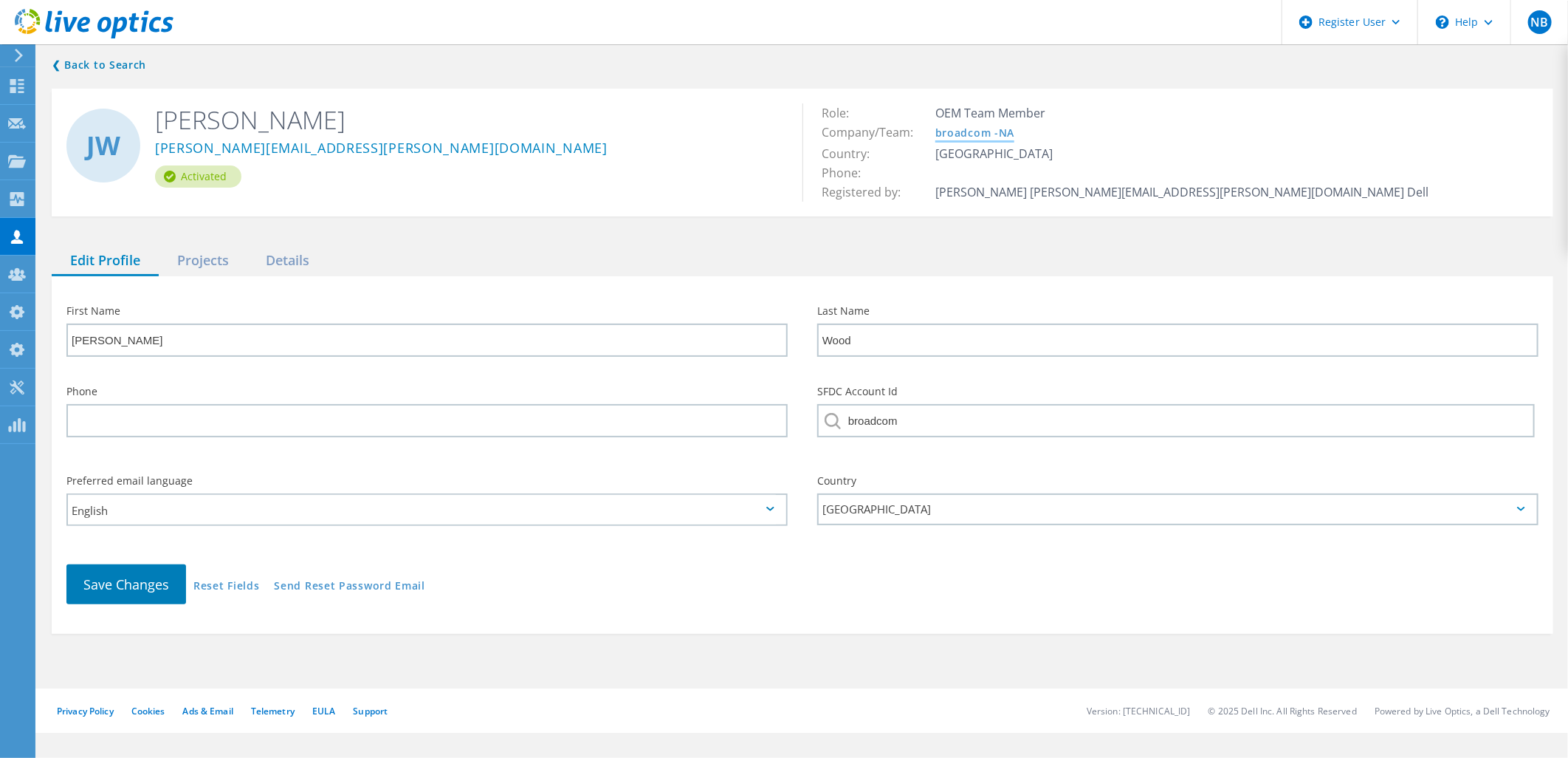
click at [973, 135] on link "broadcom -NA" at bounding box center [975, 134] width 79 height 13
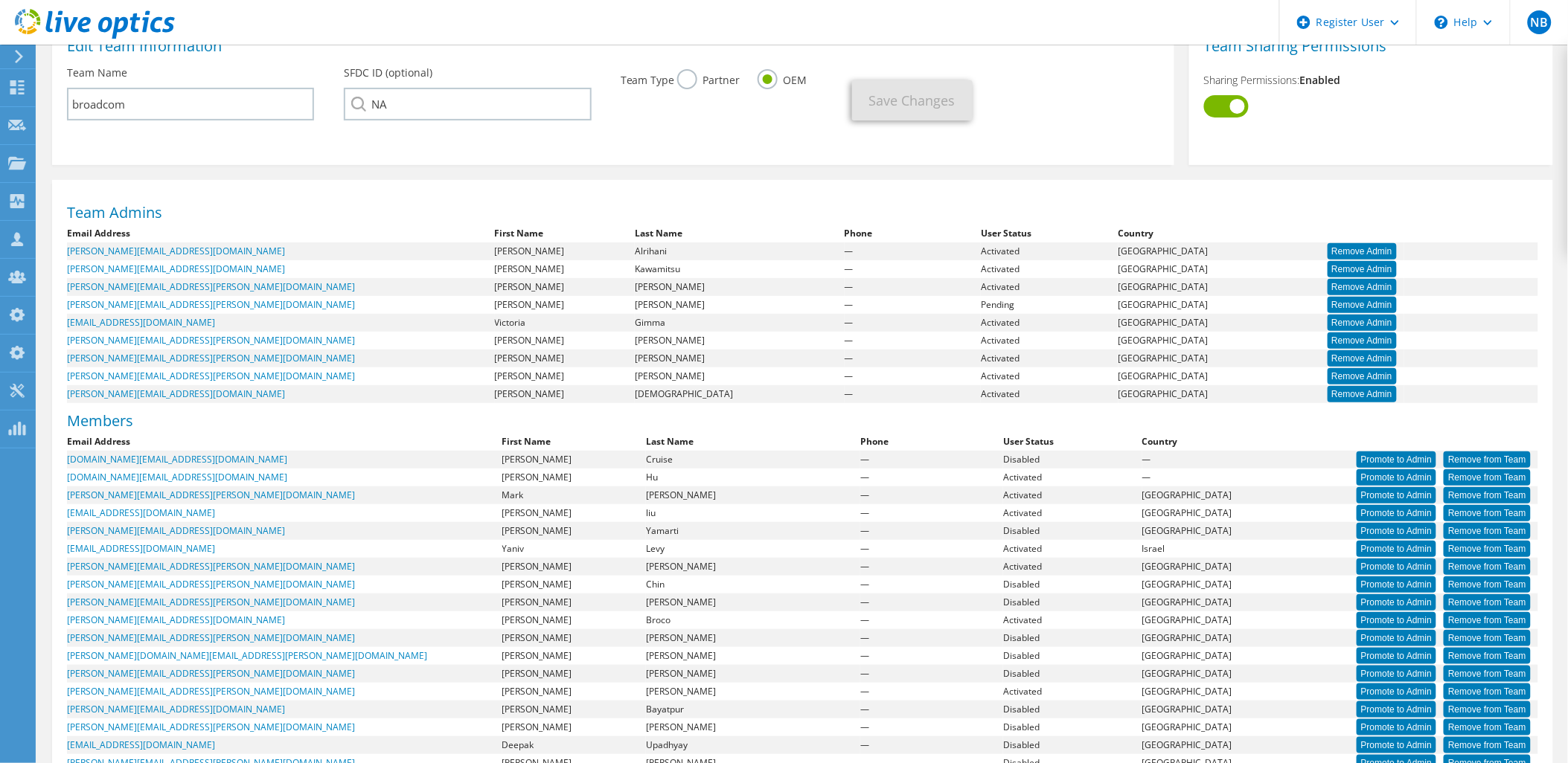
scroll to position [330, 0]
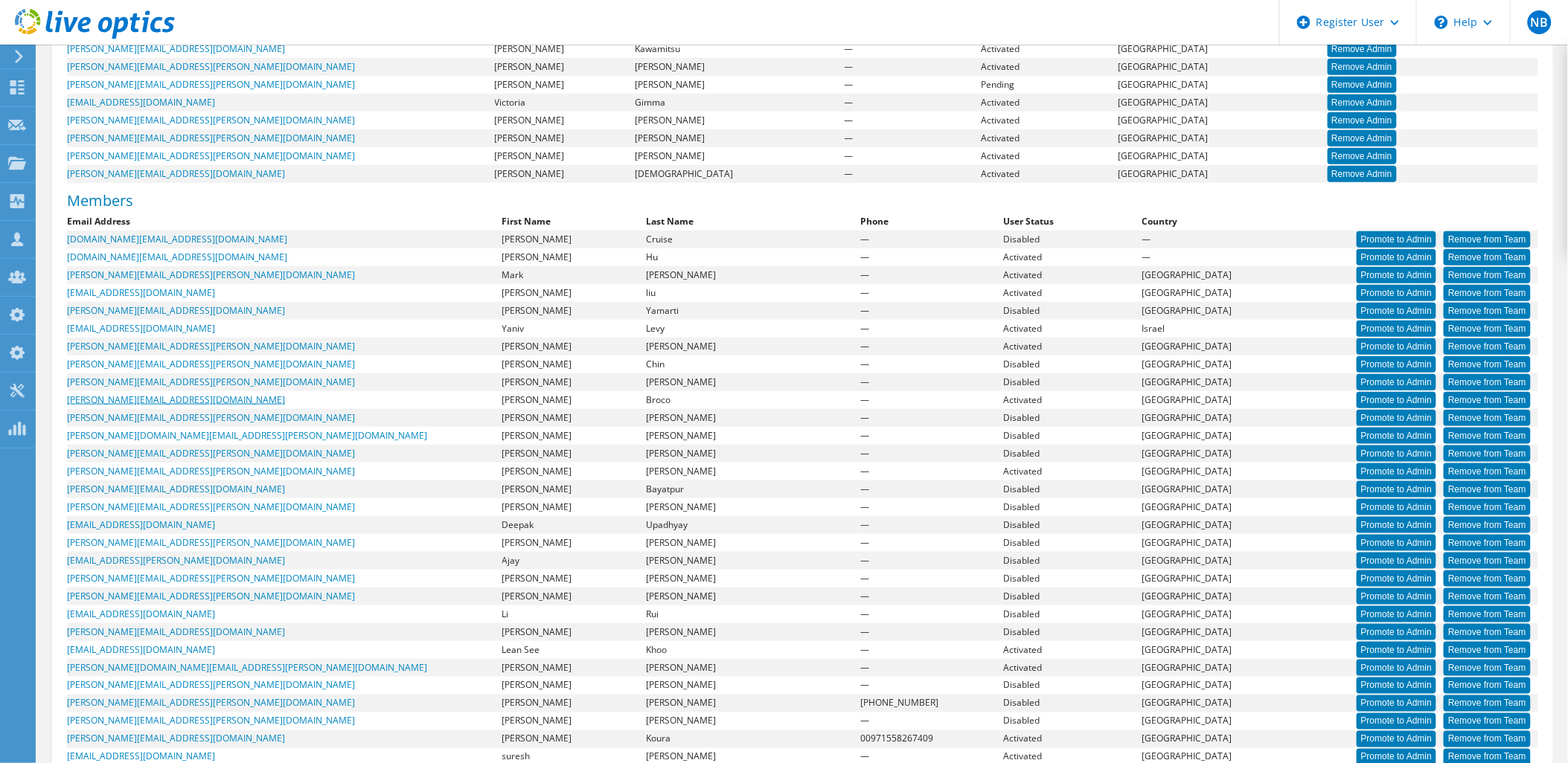
click at [113, 395] on link "[PERSON_NAME][EMAIL_ADDRESS][DOMAIN_NAME]" at bounding box center [176, 399] width 218 height 13
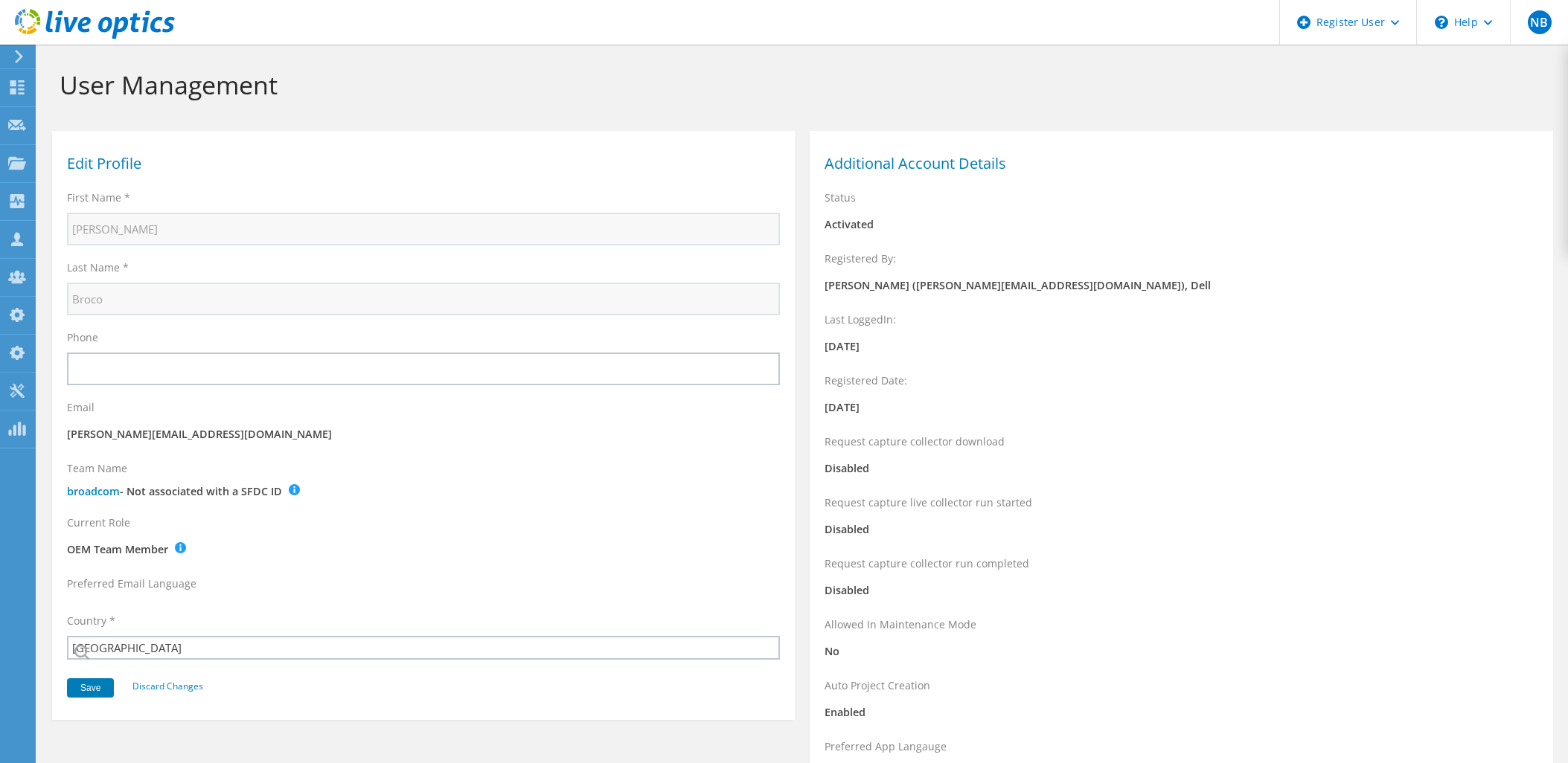
select select "30"
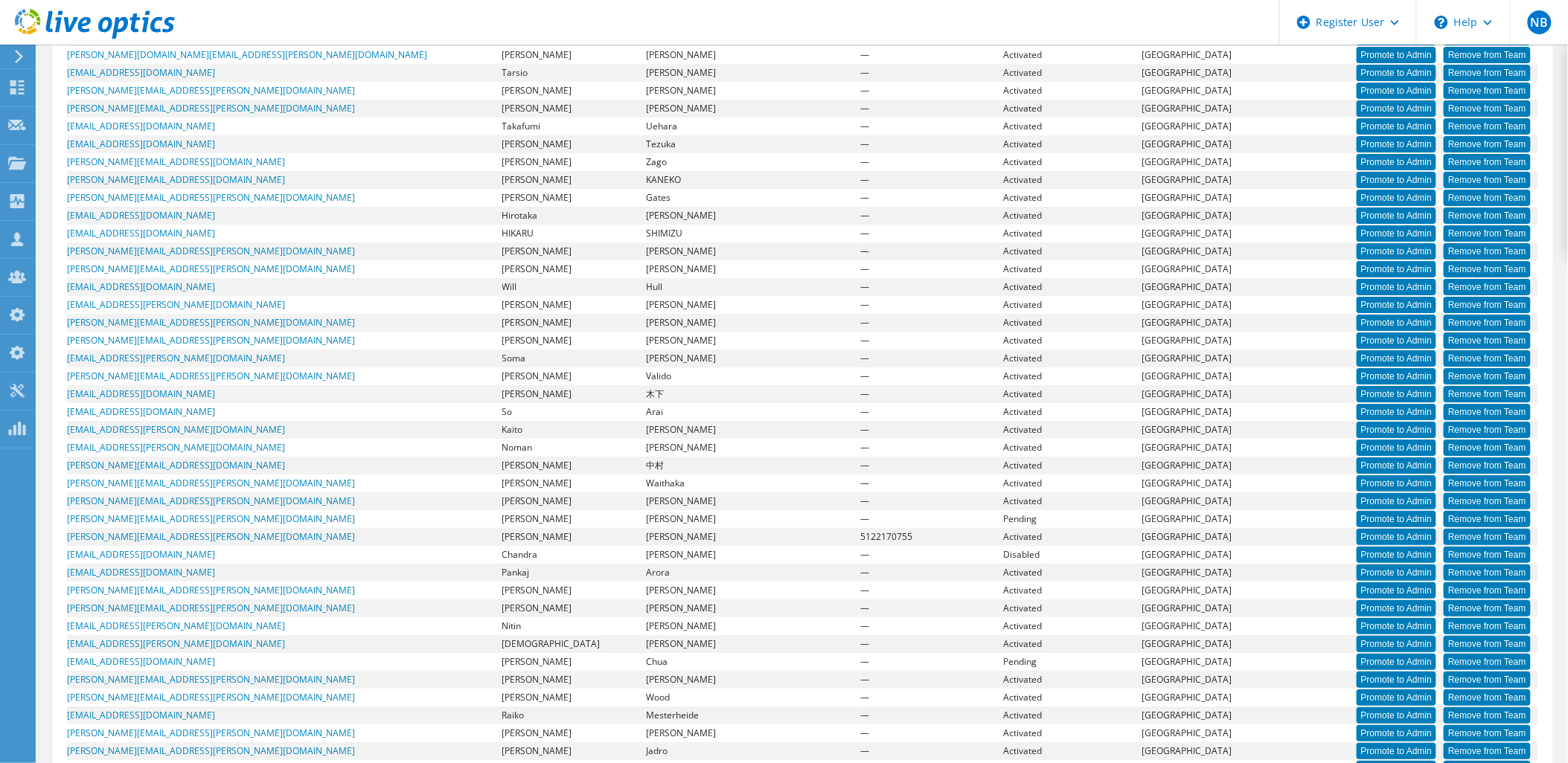
scroll to position [1986, 0]
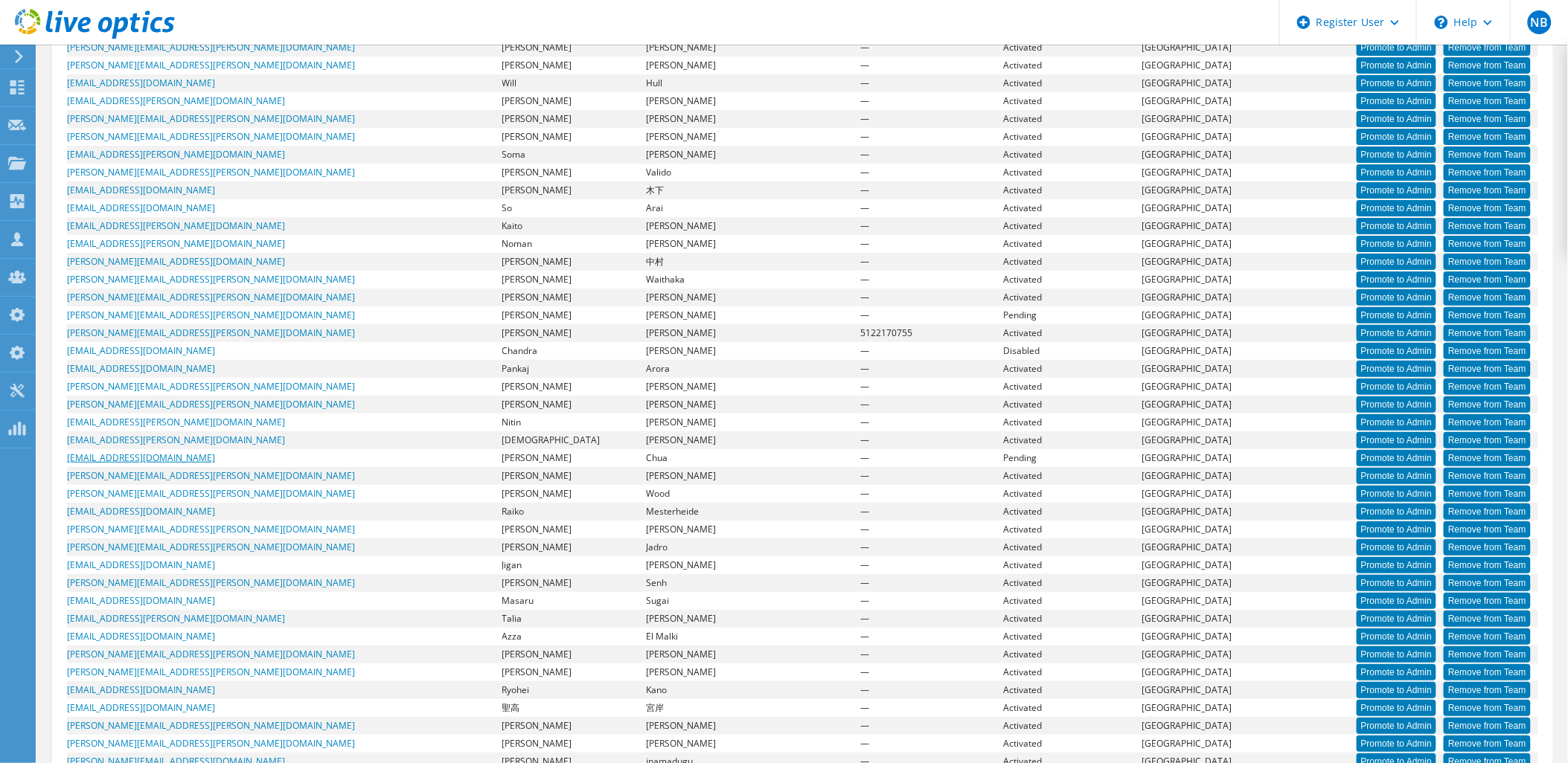
click at [146, 455] on link "[EMAIL_ADDRESS][DOMAIN_NAME]" at bounding box center [141, 457] width 148 height 13
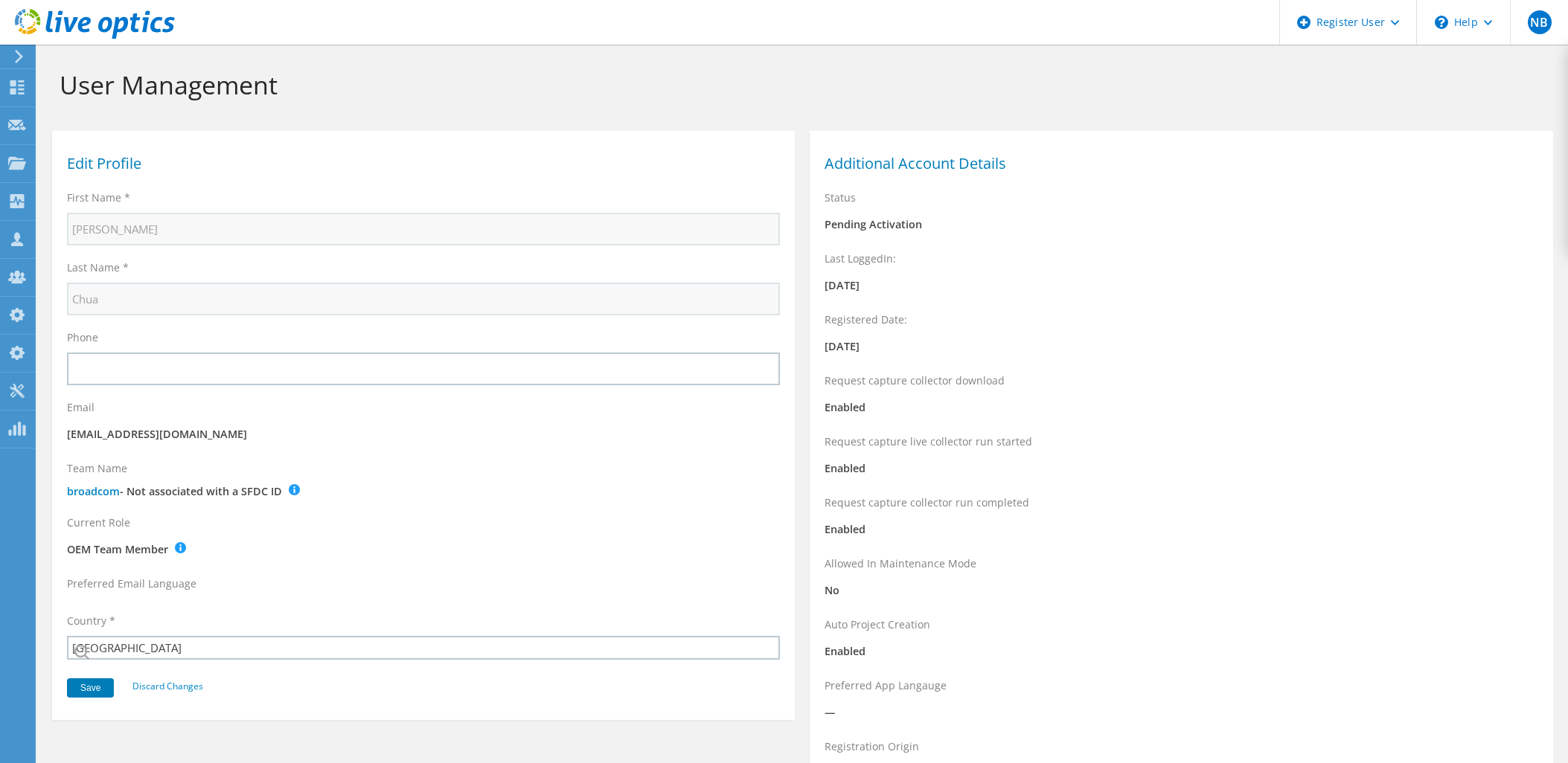
select select "190"
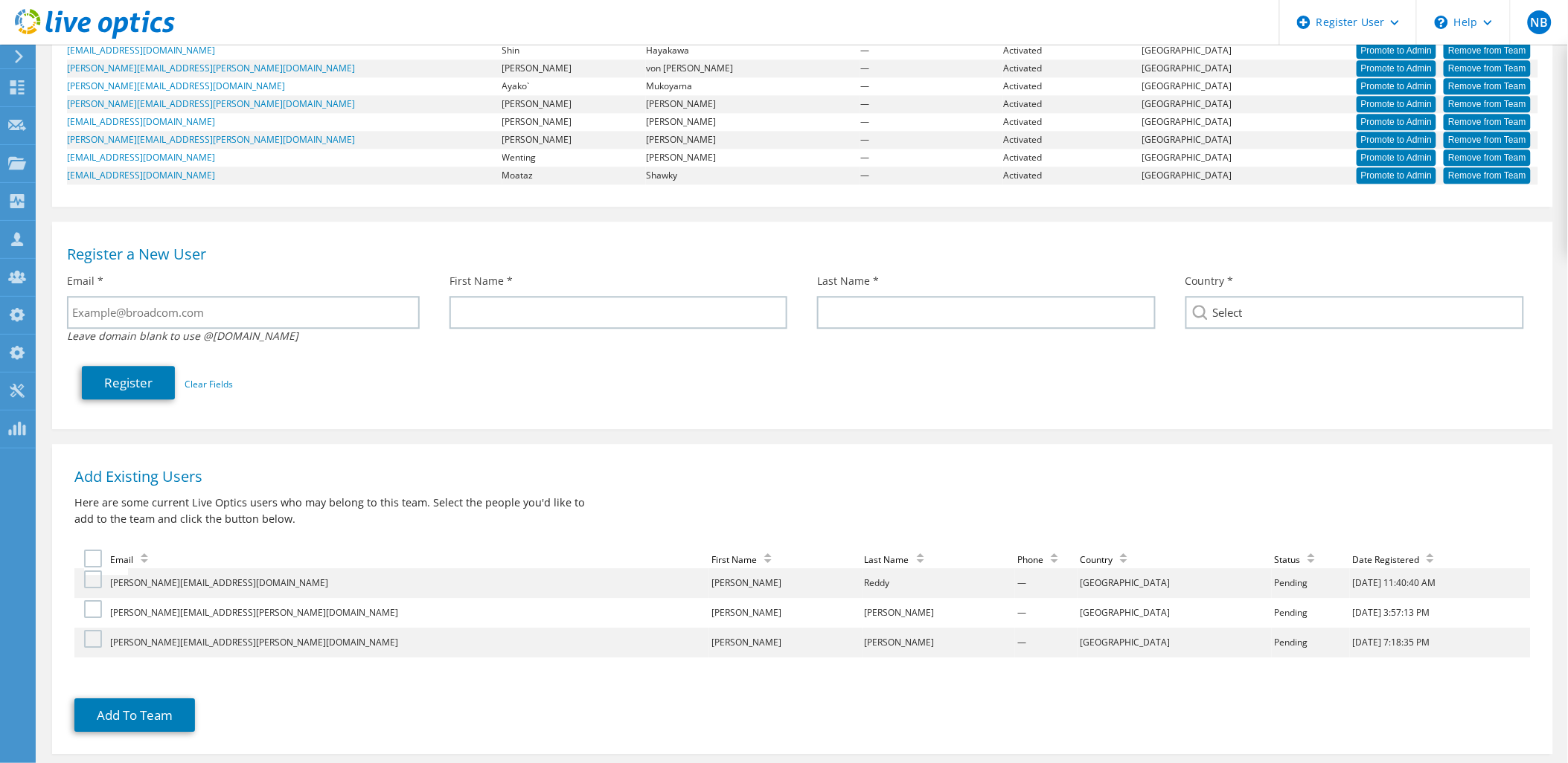
scroll to position [9134, 0]
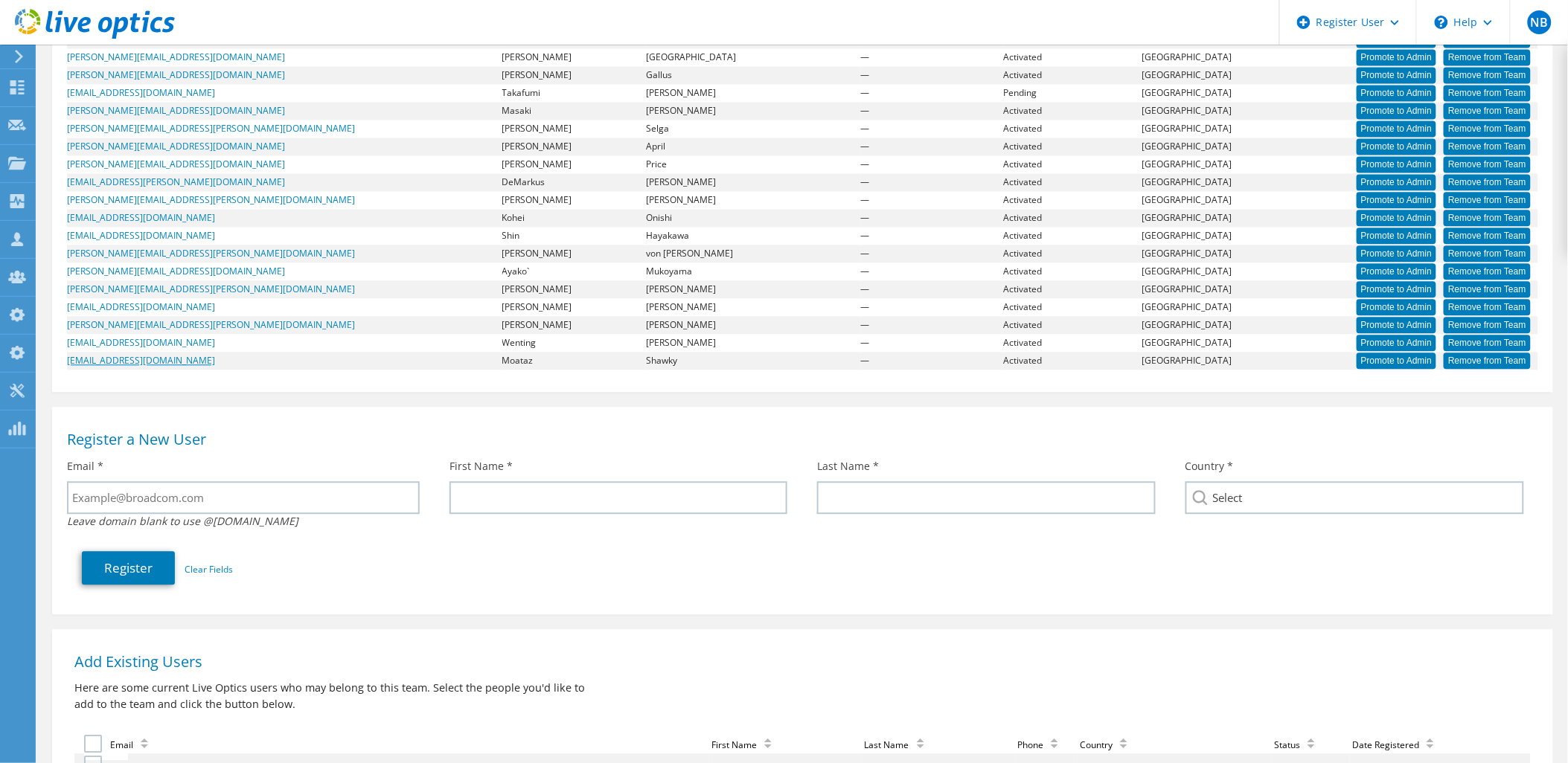
click at [181, 360] on link "moataz.shawky@broadcom.com" at bounding box center [141, 360] width 148 height 13
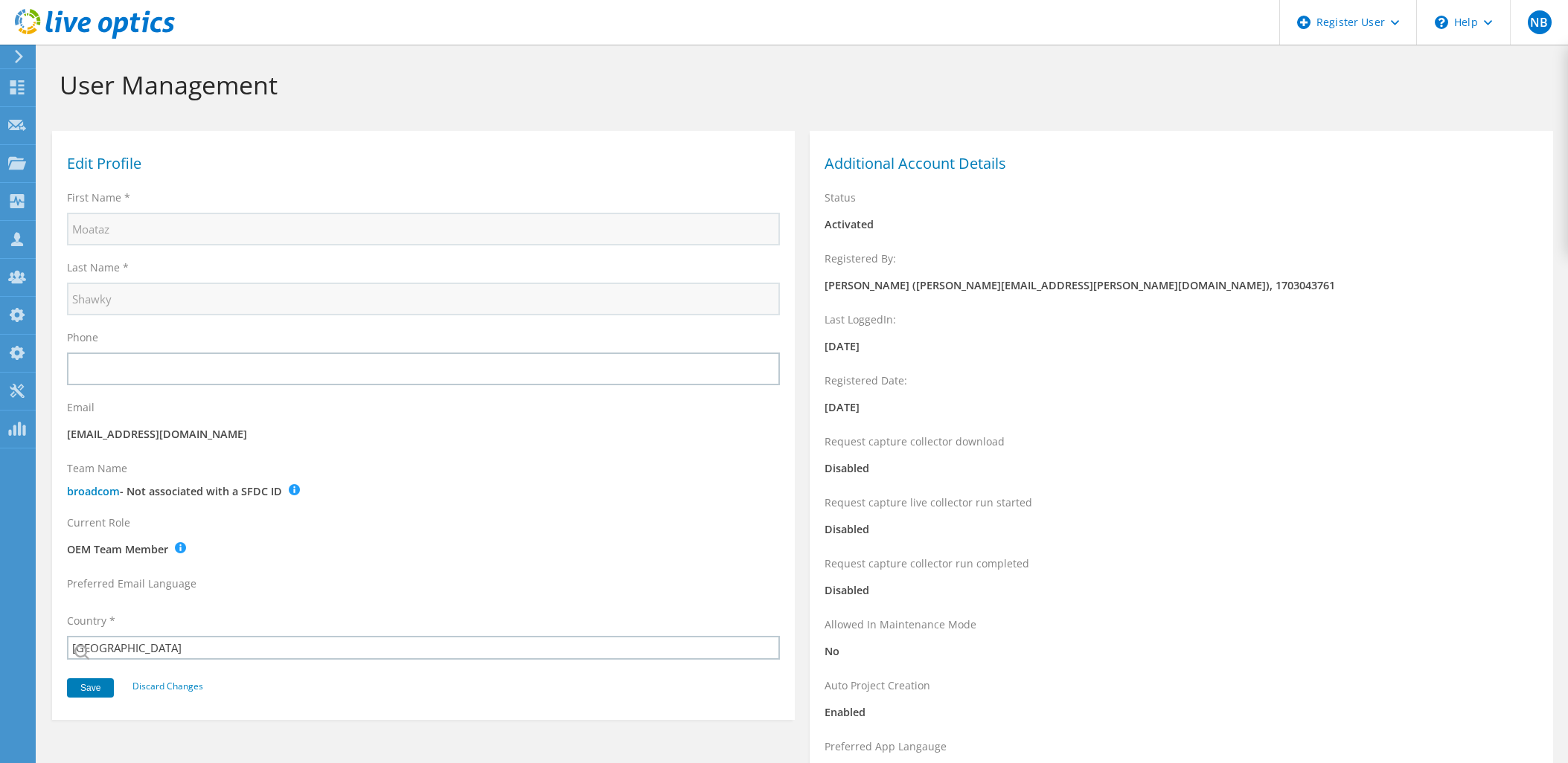
select select "64"
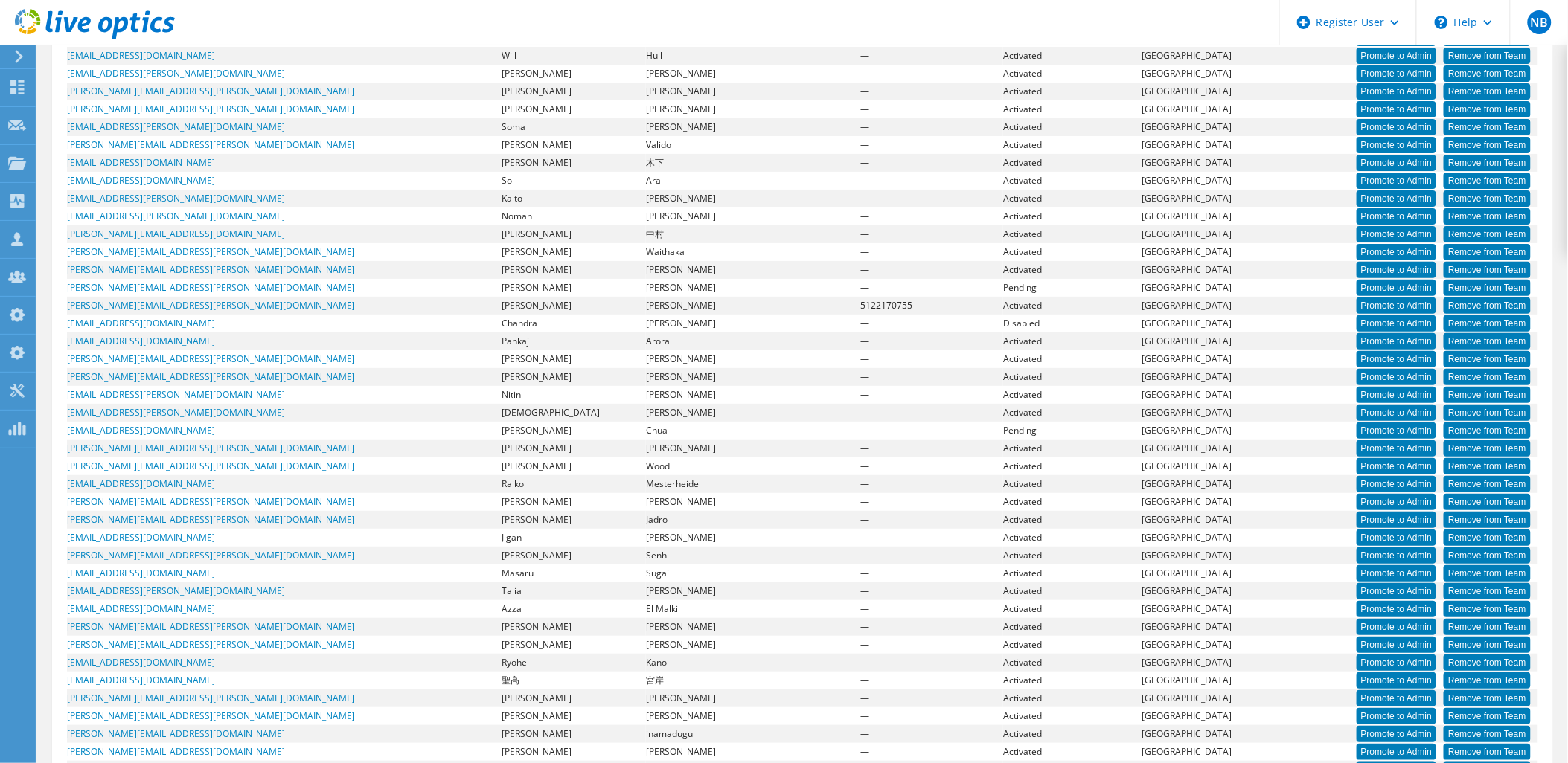
scroll to position [1530, 0]
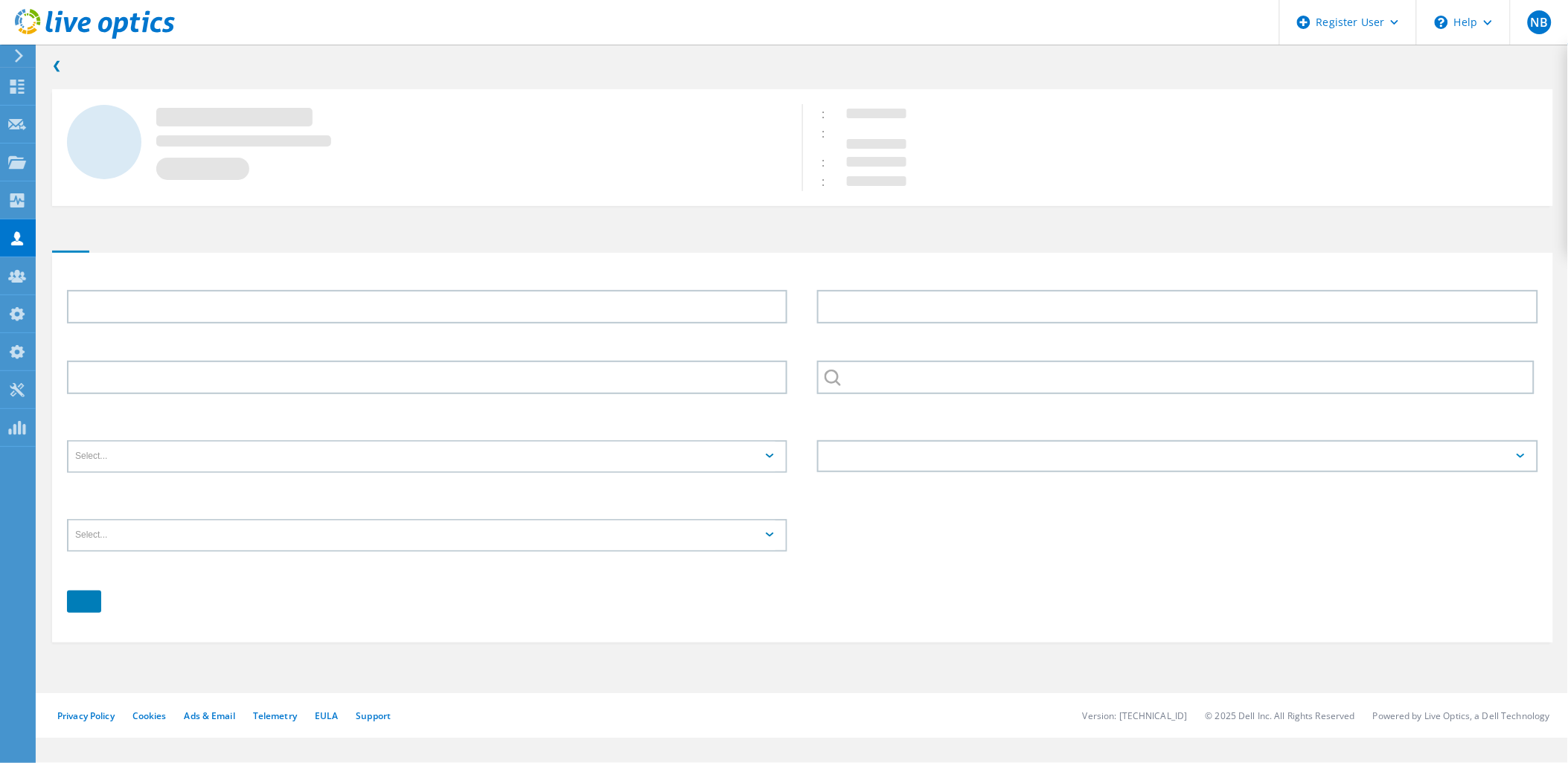
type input "[PERSON_NAME]"
type input "Wood"
type input "broadcom"
type input "English"
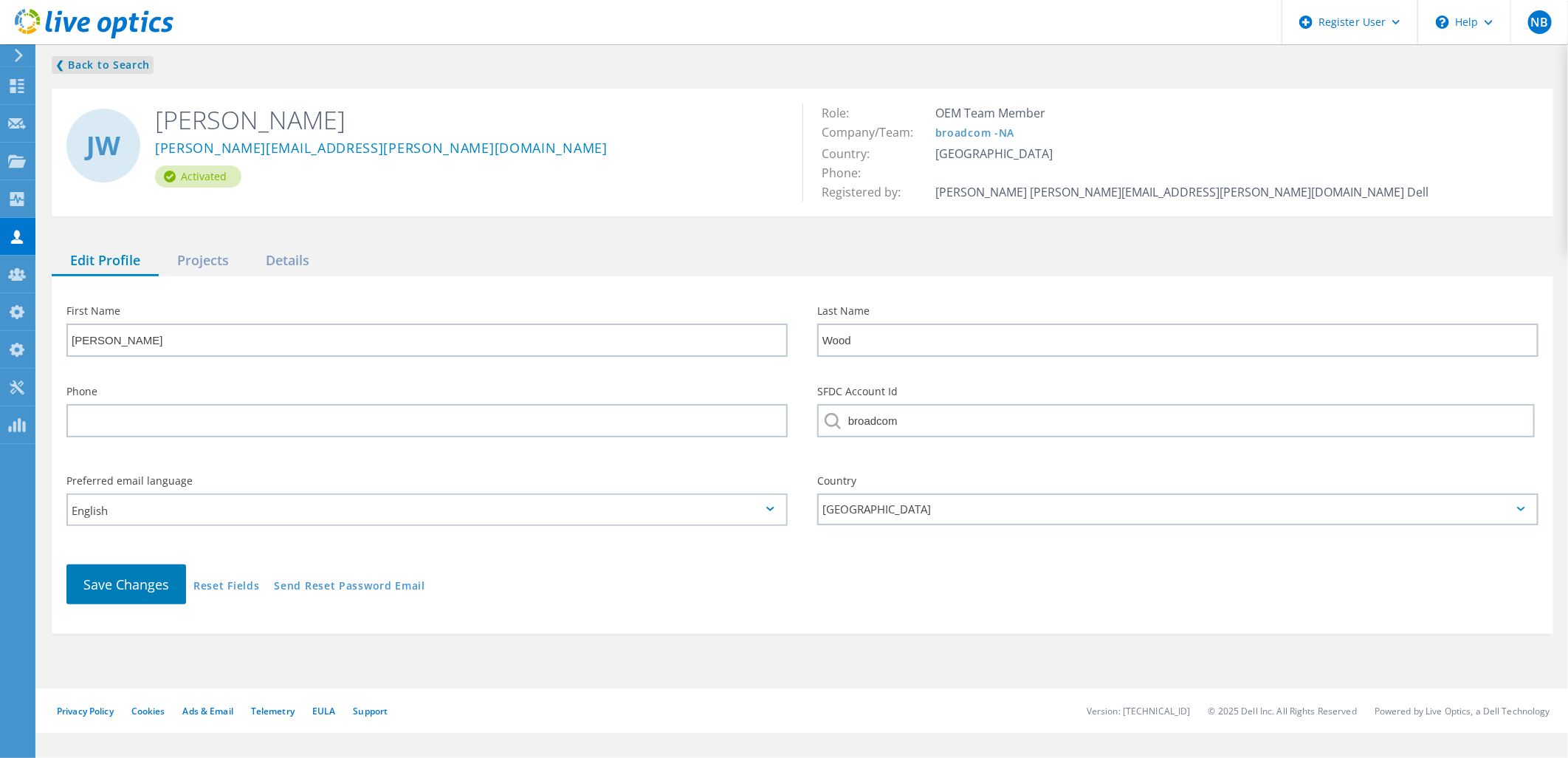
click at [135, 67] on link "❮ Back to Search" at bounding box center [103, 65] width 102 height 18
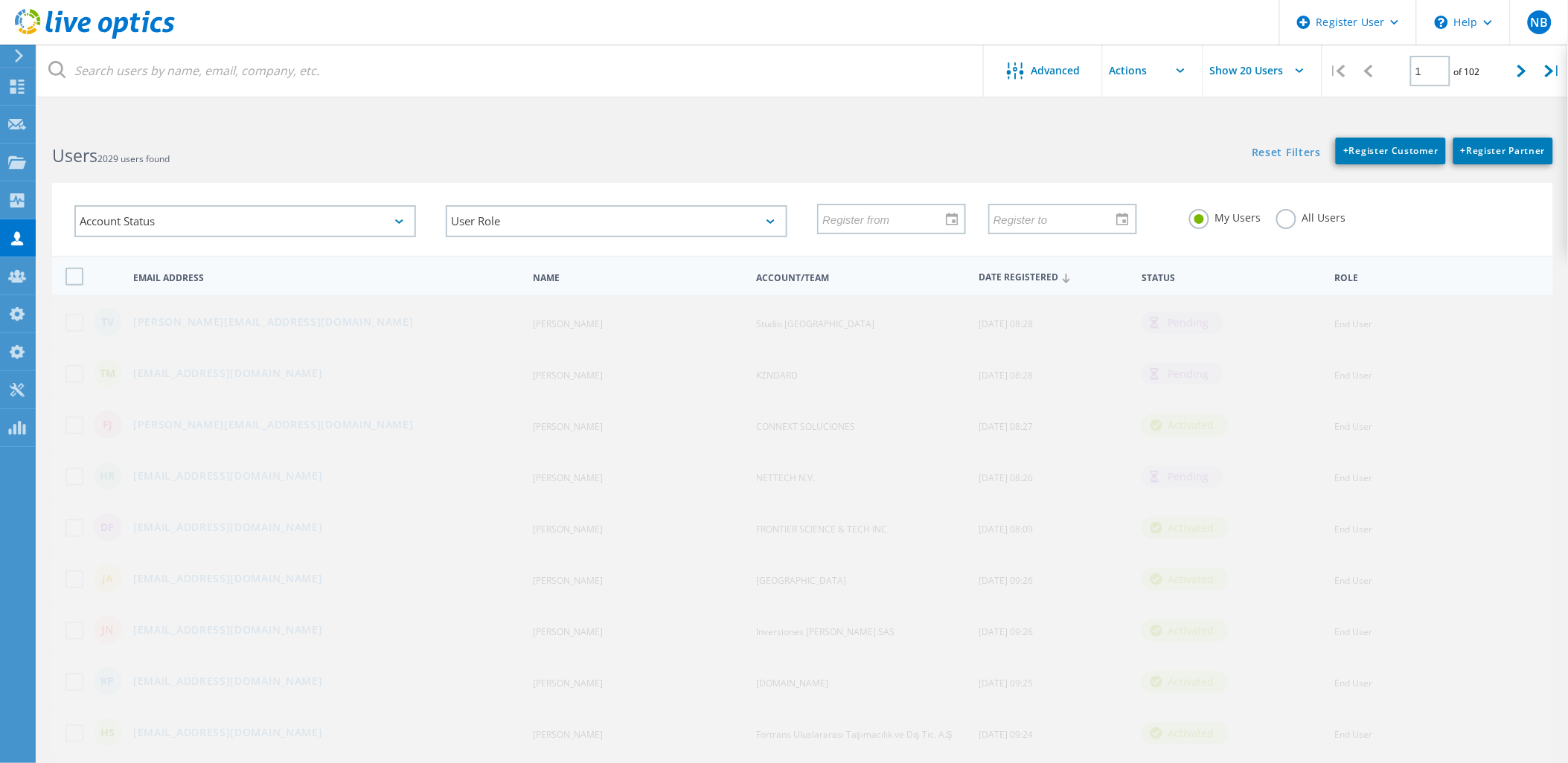
click at [153, 28] on use at bounding box center [94, 23] width 160 height 30
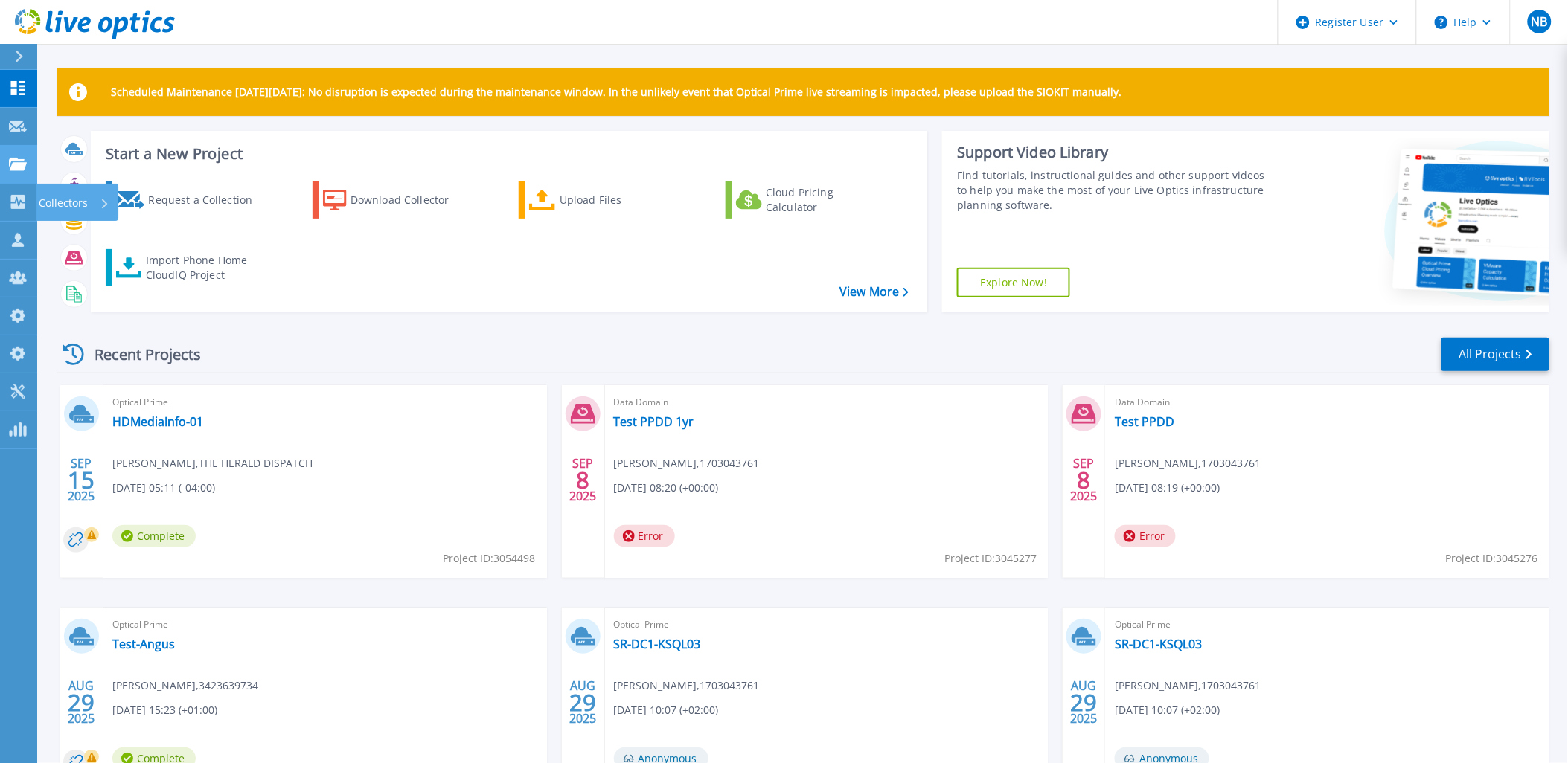
click at [16, 169] on icon at bounding box center [17, 164] width 18 height 13
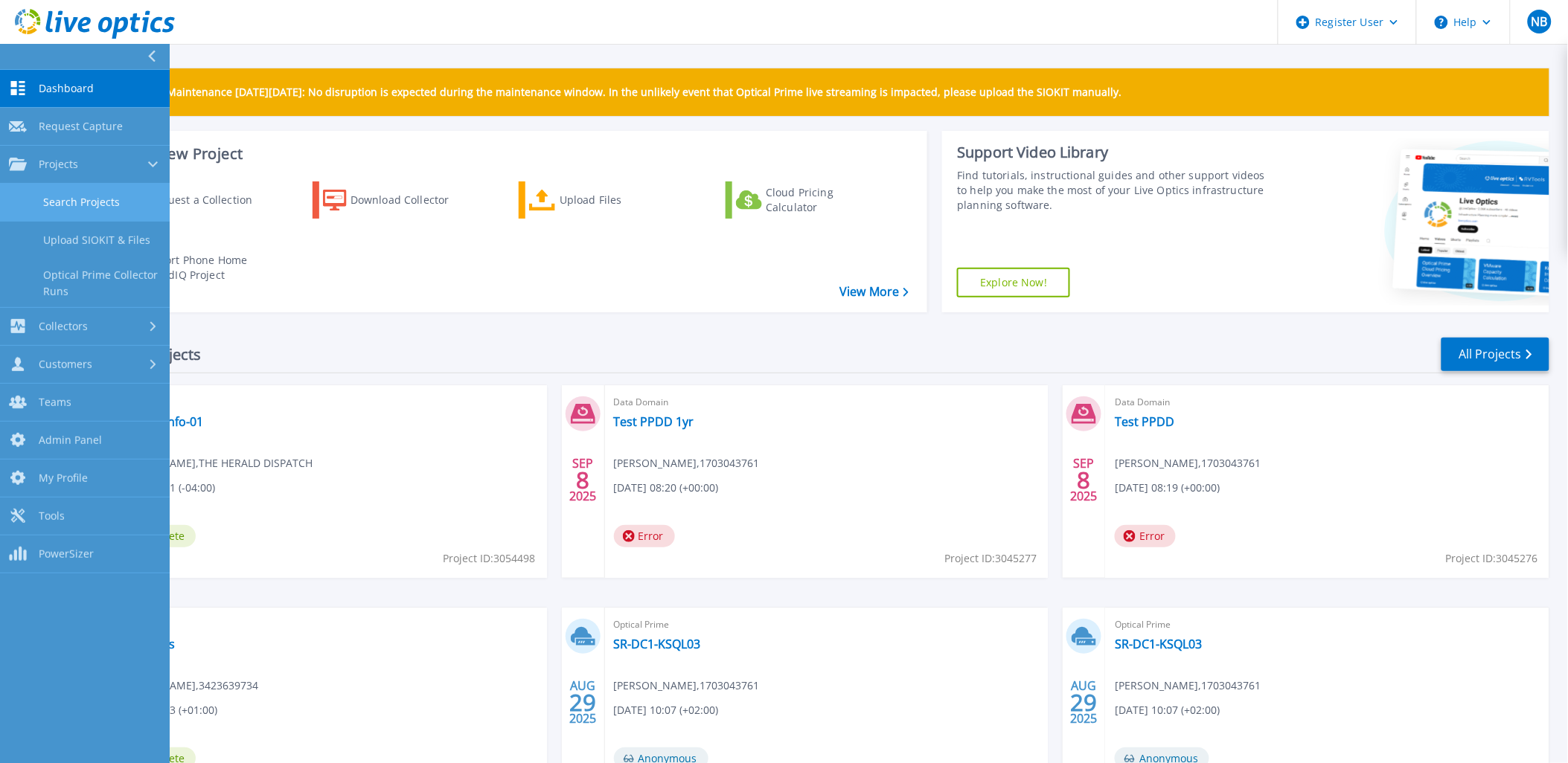
click at [45, 209] on link "Search Projects" at bounding box center [85, 203] width 170 height 38
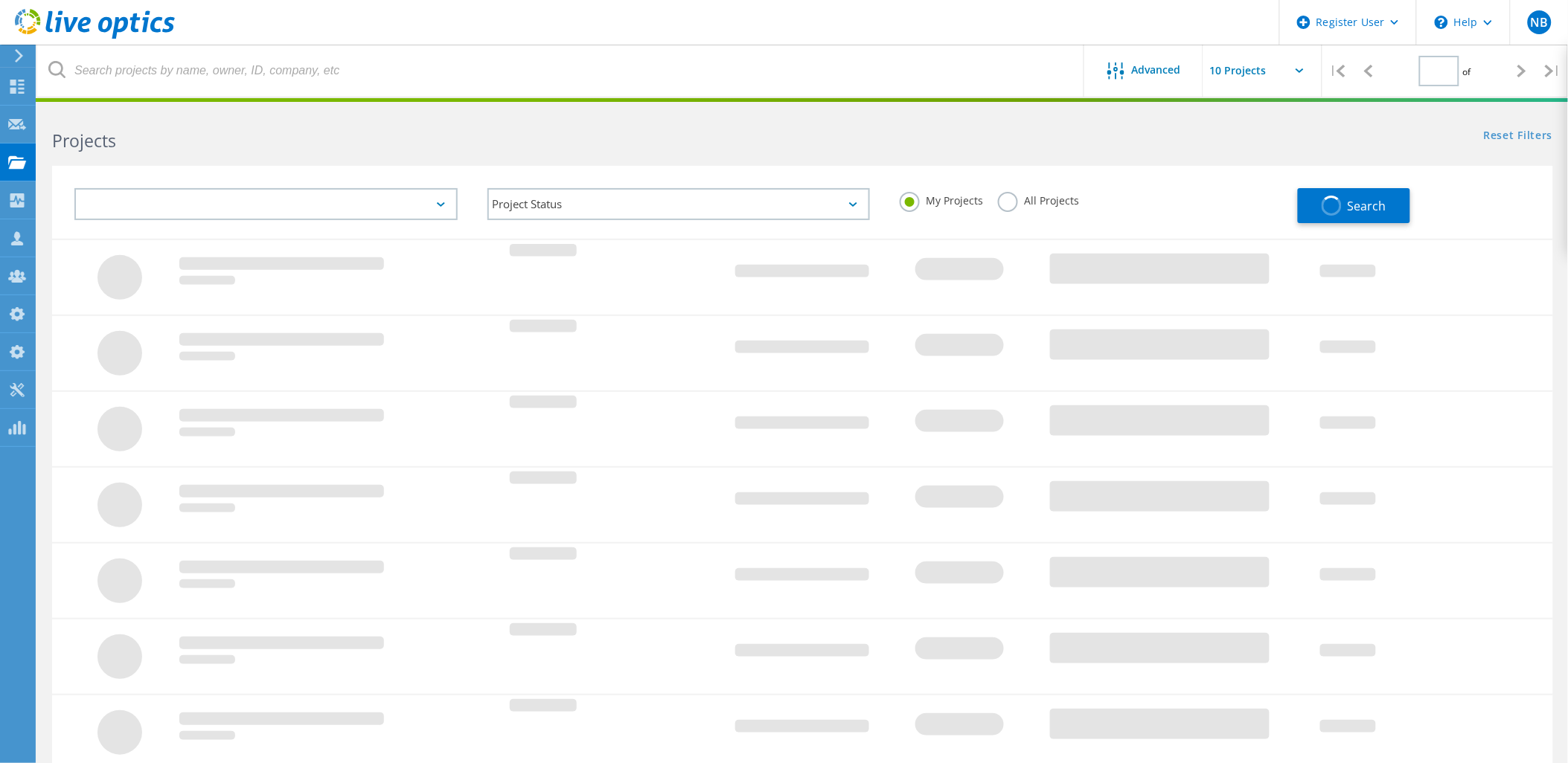
type input "1"
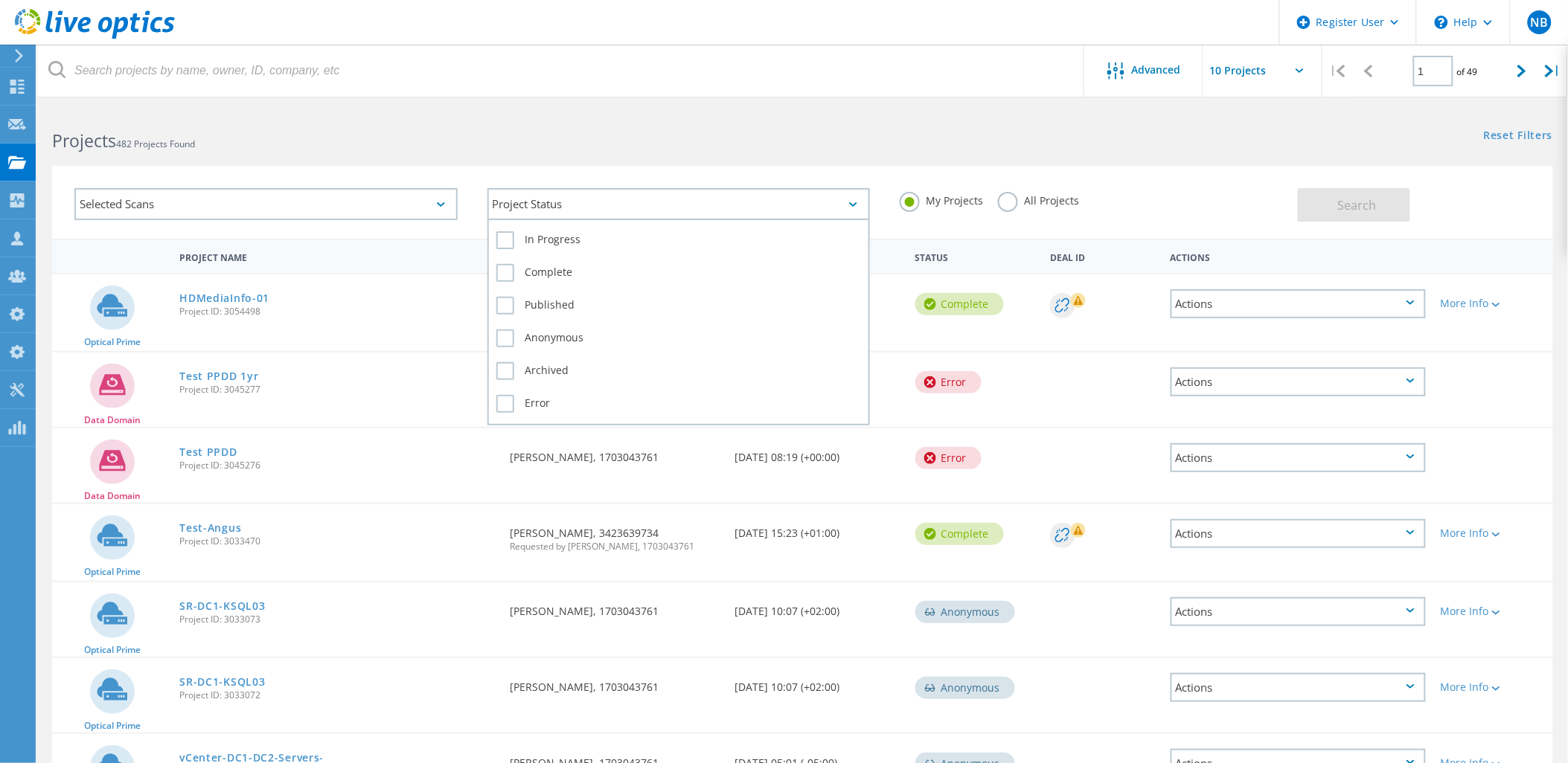
click at [660, 209] on div "Project Status" at bounding box center [679, 203] width 383 height 32
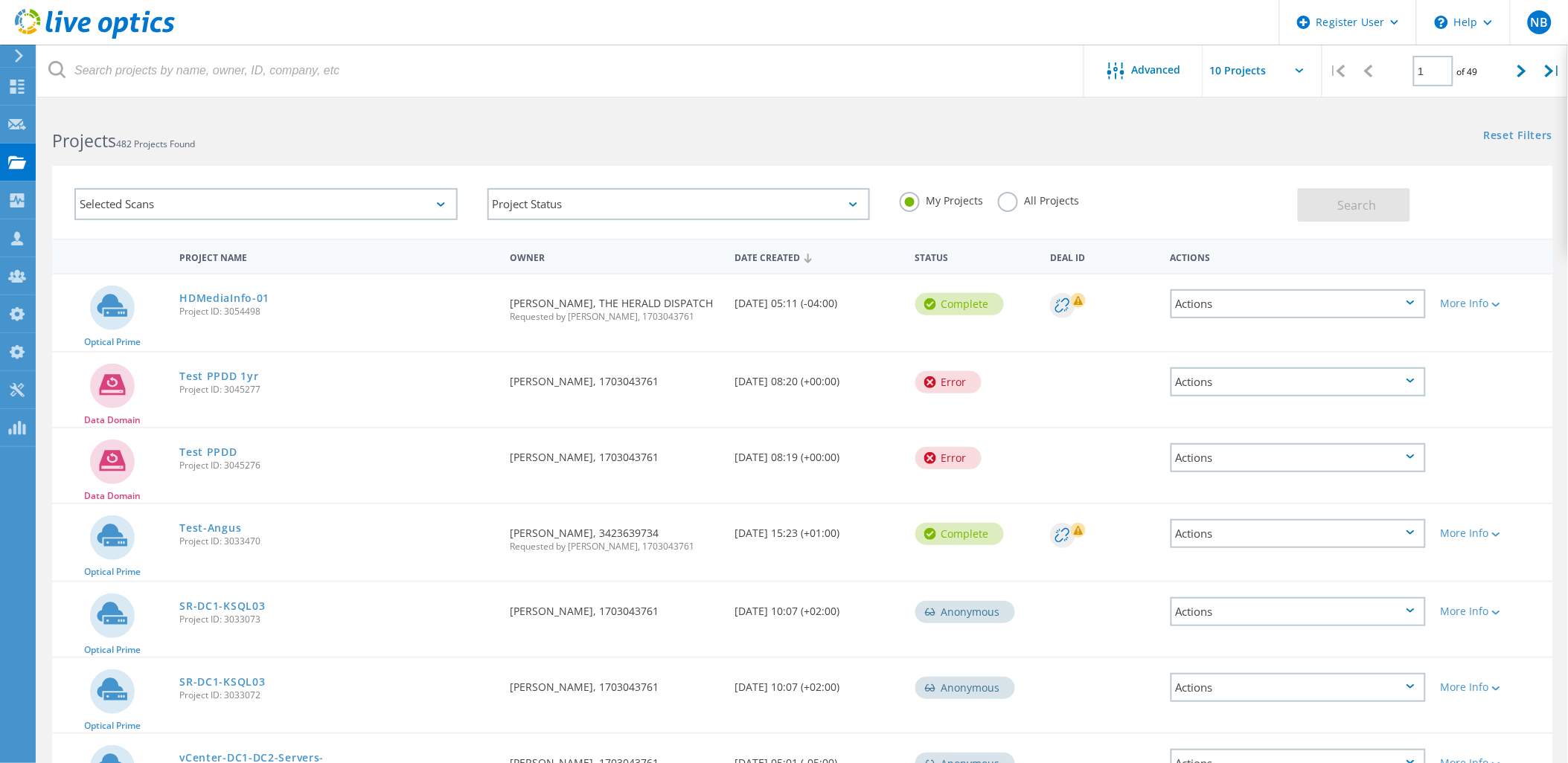
click at [432, 201] on div "Selected Scans" at bounding box center [266, 203] width 383 height 32
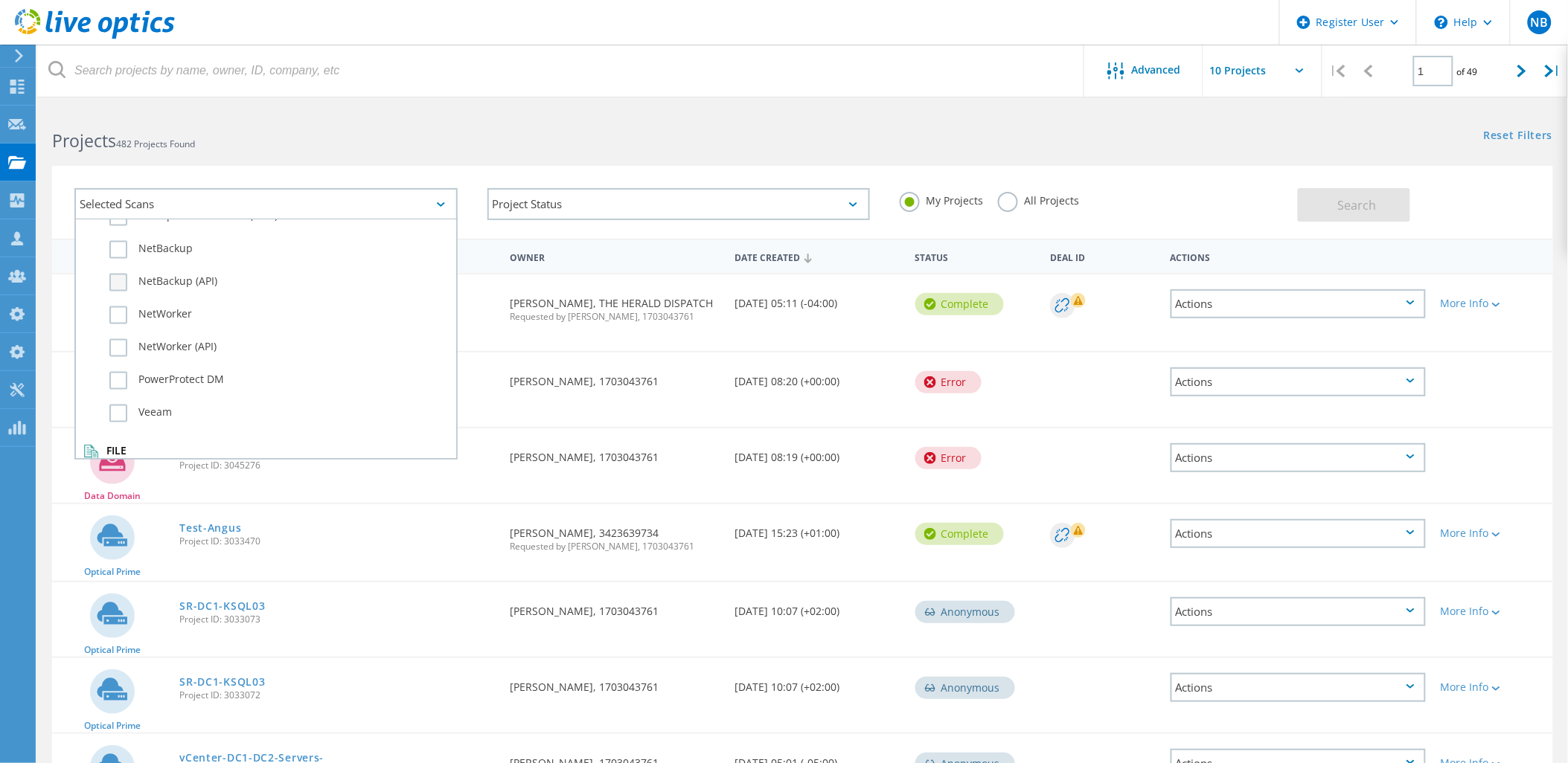
scroll to position [1000, 0]
click at [137, 467] on label "Dossier" at bounding box center [278, 475] width 339 height 18
click at [0, 0] on input "Dossier" at bounding box center [0, 0] width 0 height 0
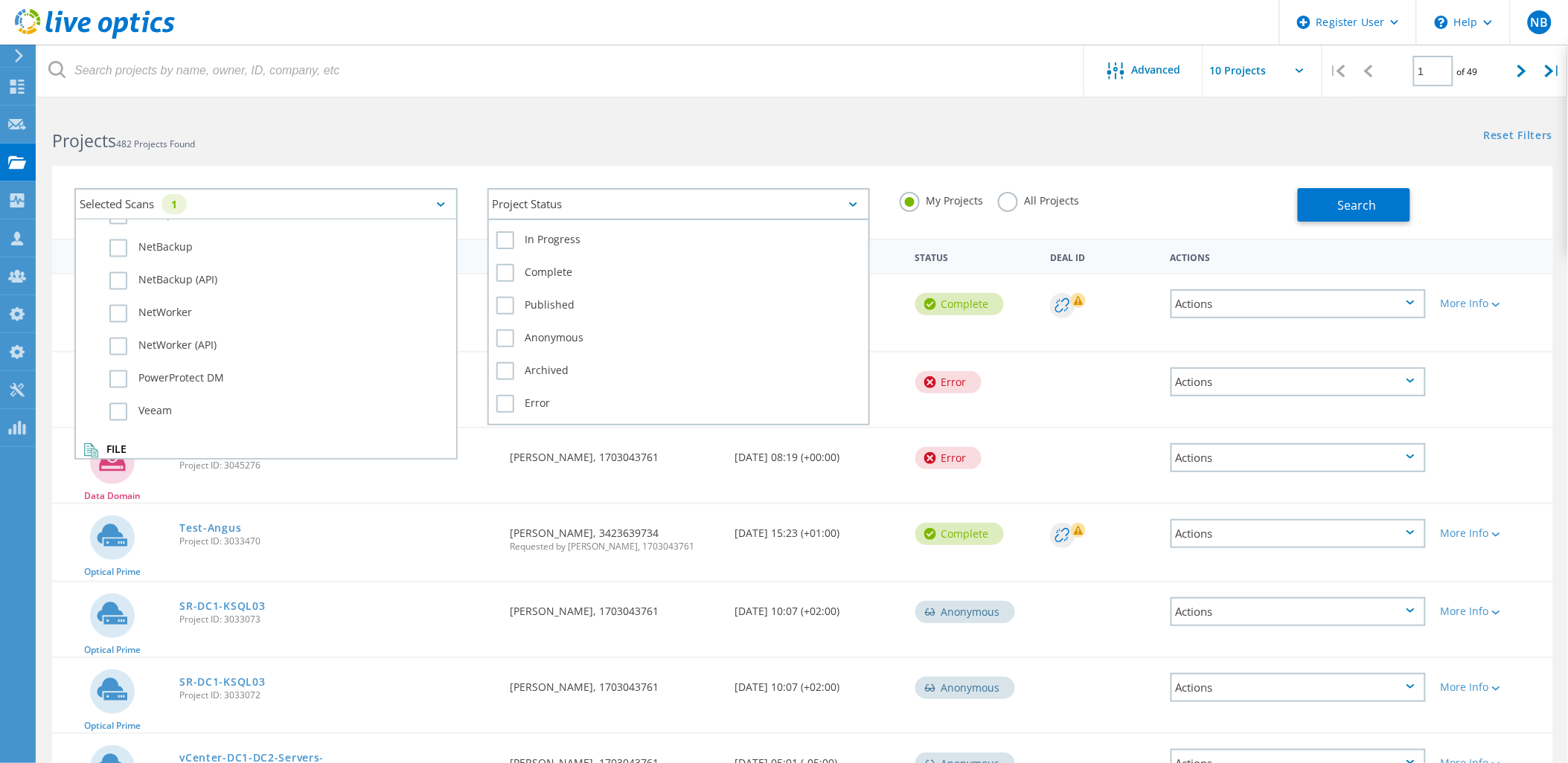
click at [733, 202] on div "Project Status" at bounding box center [679, 203] width 383 height 32
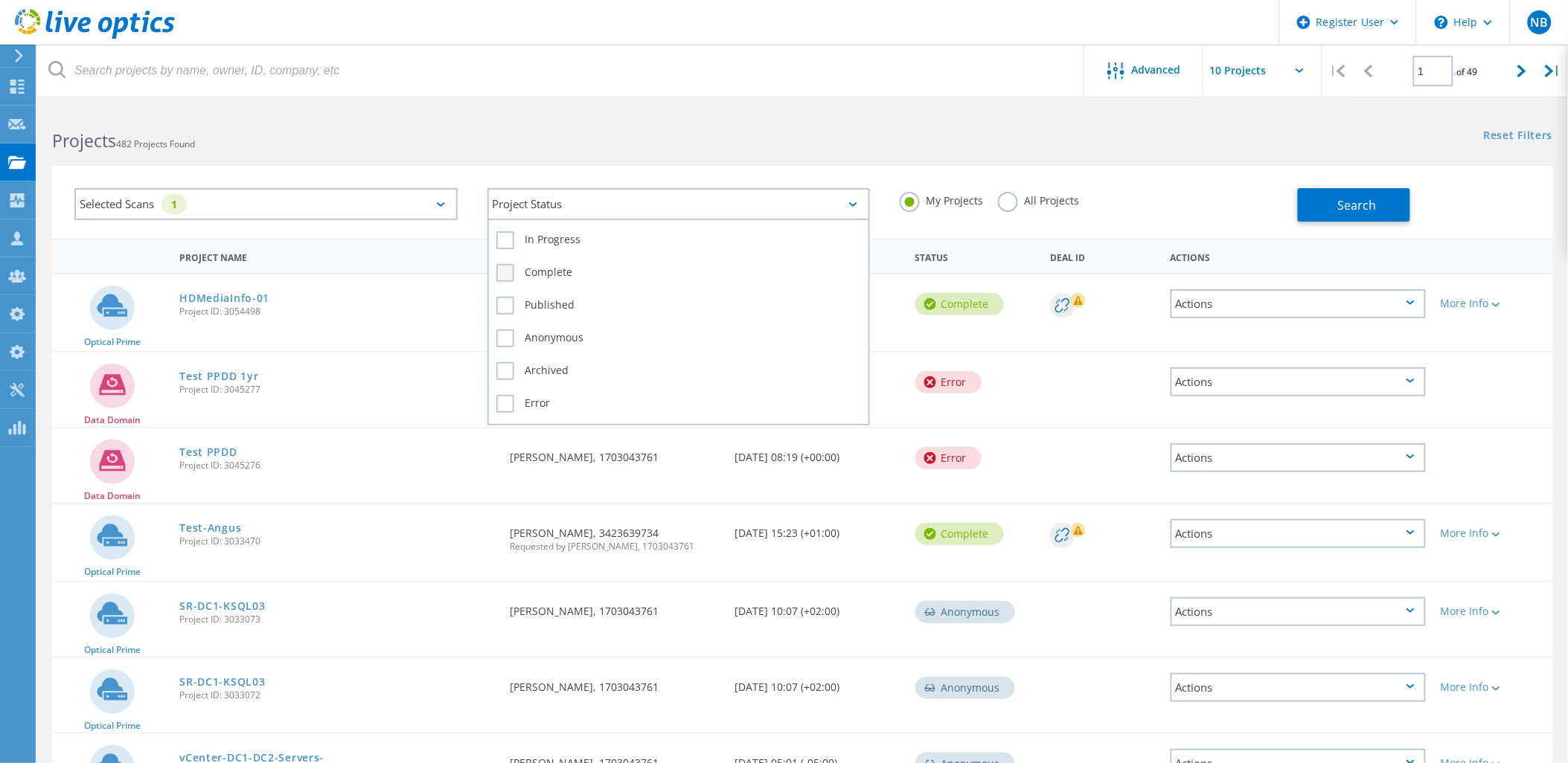
click at [581, 264] on label "Complete" at bounding box center [678, 273] width 365 height 18
click at [0, 0] on input "Complete" at bounding box center [0, 0] width 0 height 0
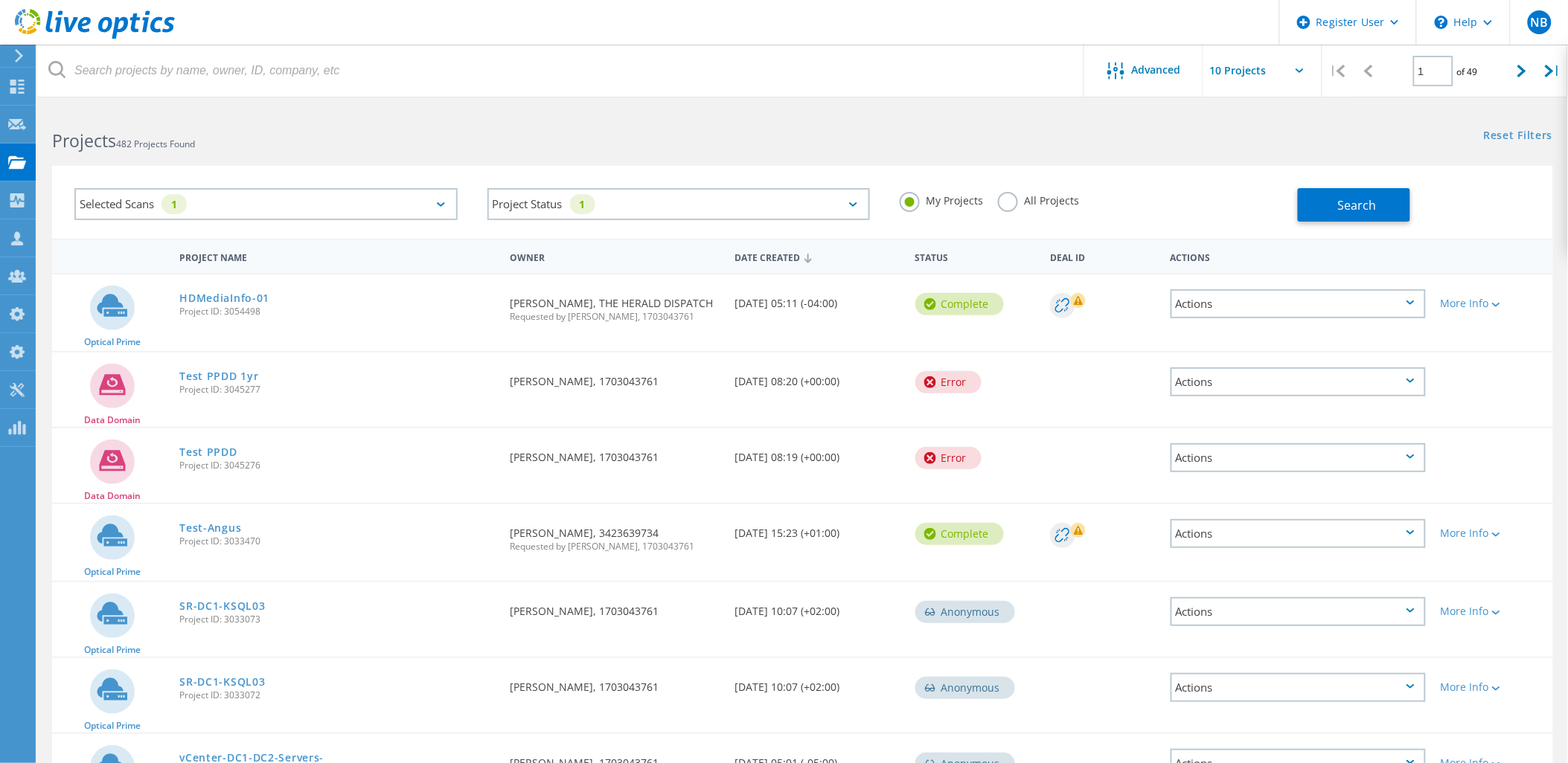
click at [1045, 197] on label "All Projects" at bounding box center [1038, 199] width 81 height 14
click at [0, 0] on input "All Projects" at bounding box center [0, 0] width 0 height 0
click at [1328, 203] on button "Search" at bounding box center [1353, 204] width 112 height 33
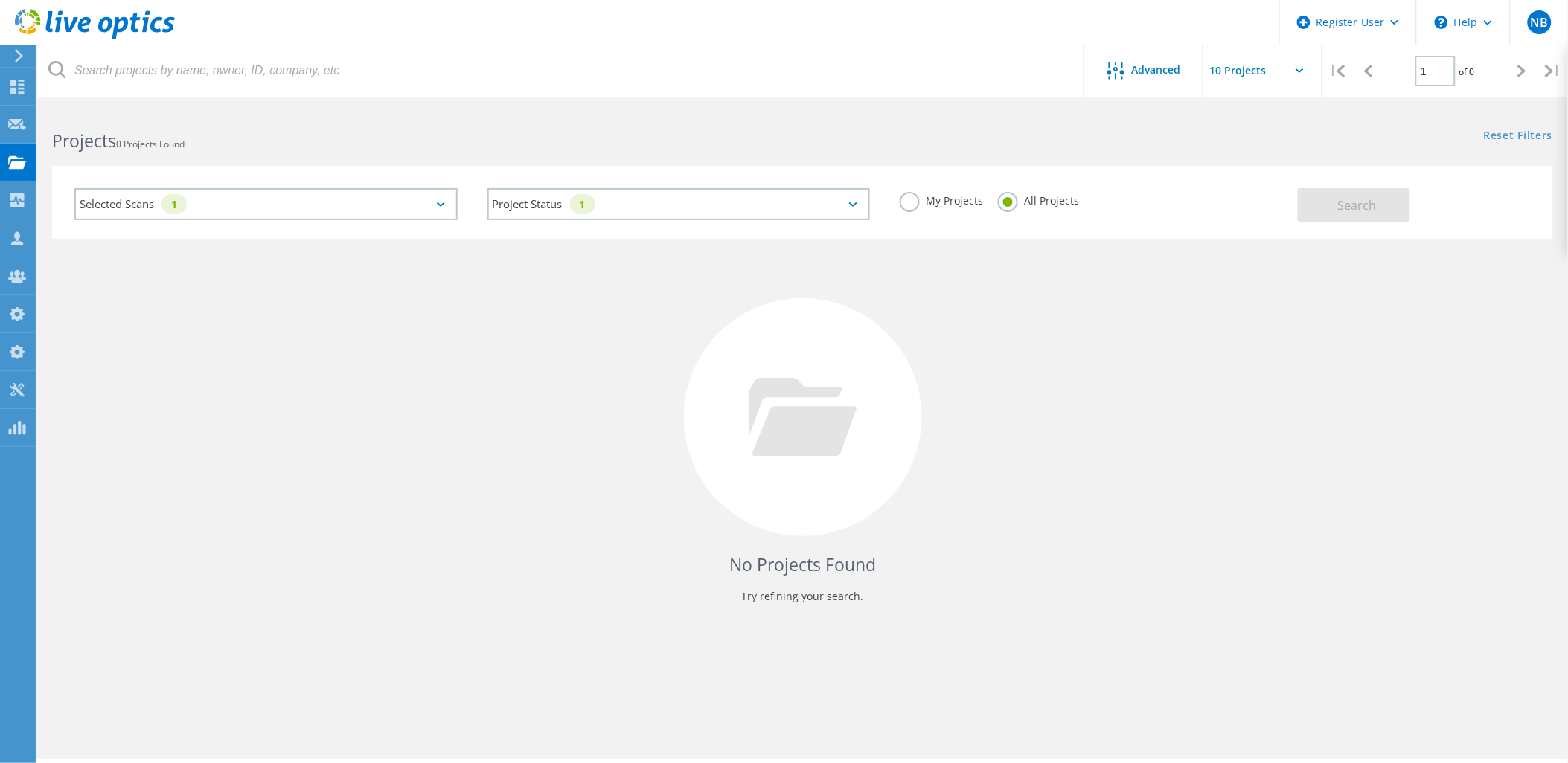
click at [106, 42] on div at bounding box center [88, 22] width 175 height 45
click at [114, 33] on use at bounding box center [94, 23] width 160 height 30
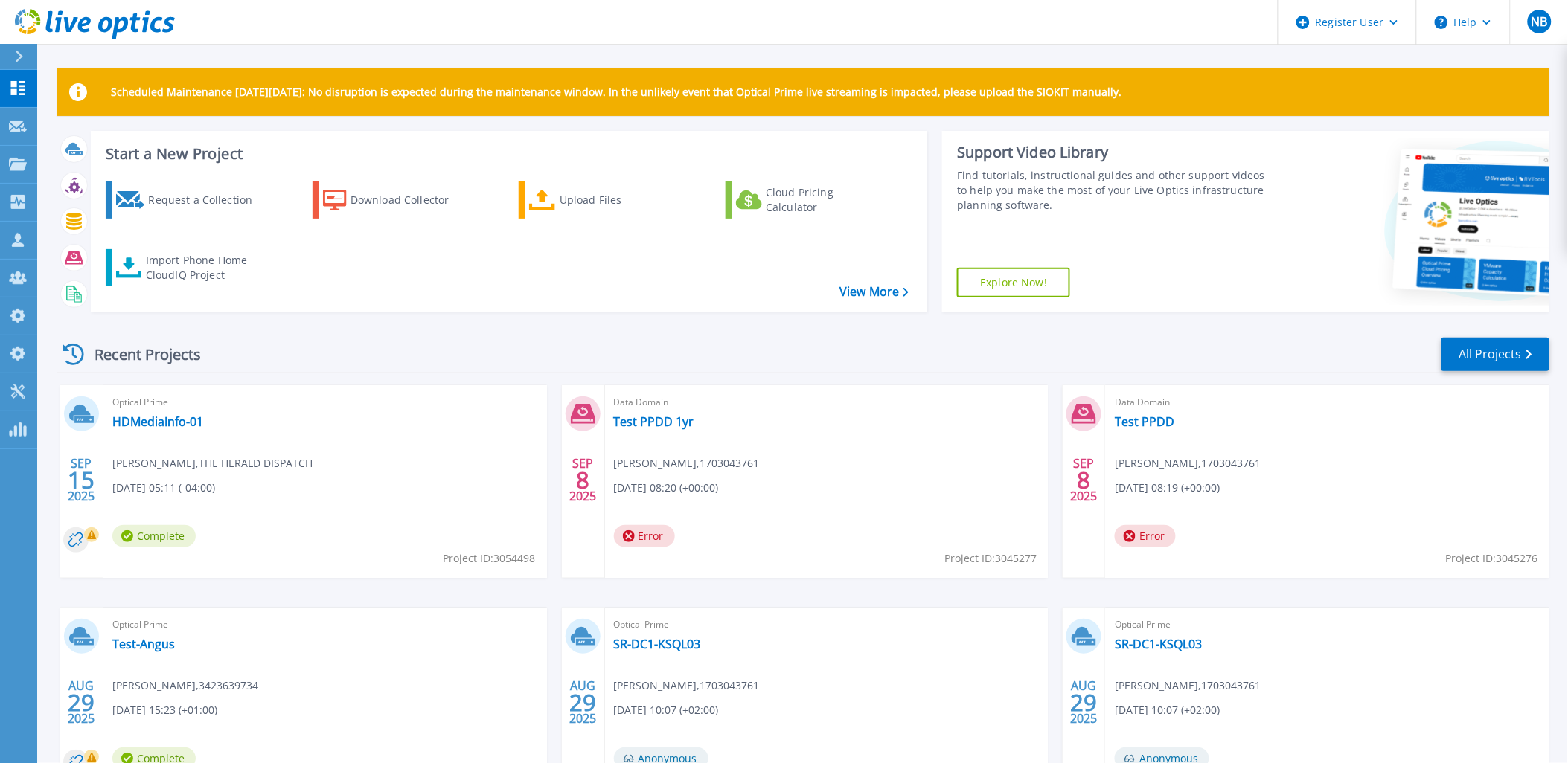
click at [93, 27] on icon at bounding box center [94, 24] width 160 height 31
